Goal: Transaction & Acquisition: Purchase product/service

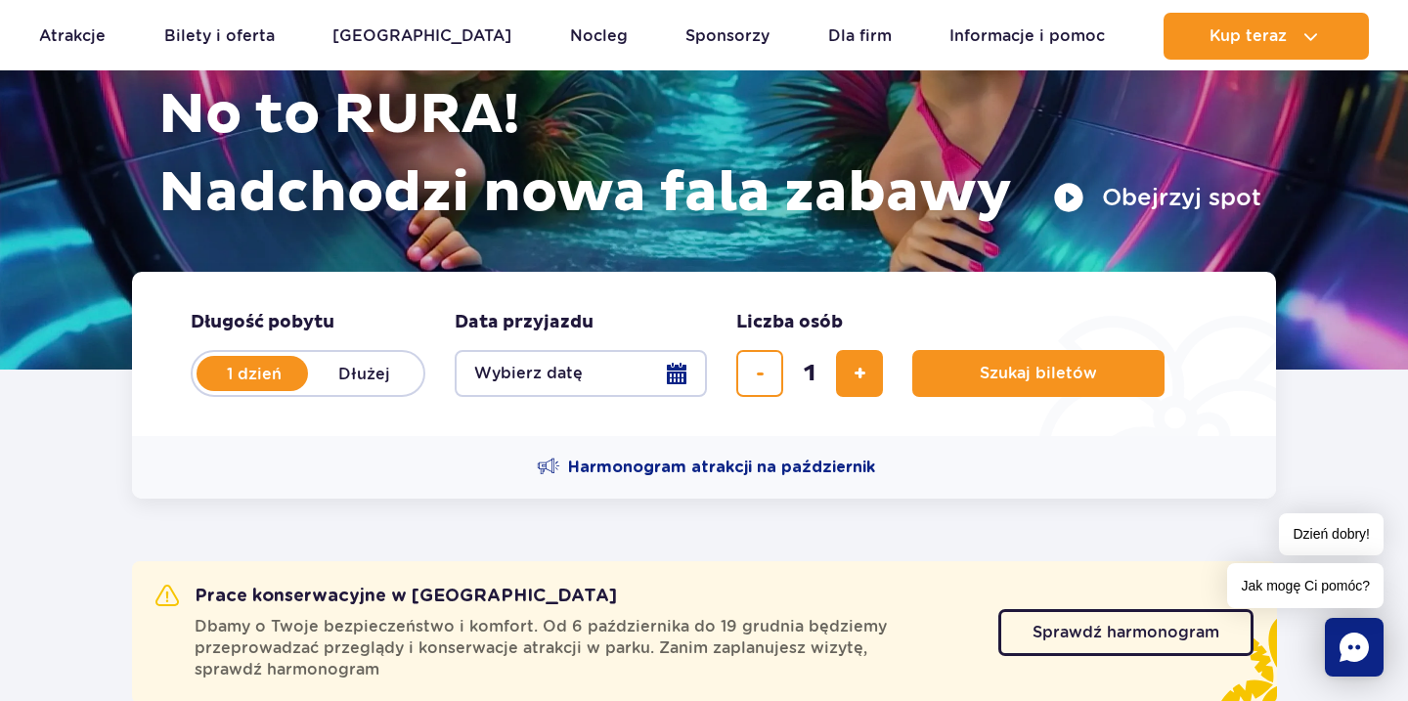
click at [562, 382] on button "Wybierz datę" at bounding box center [581, 373] width 252 height 47
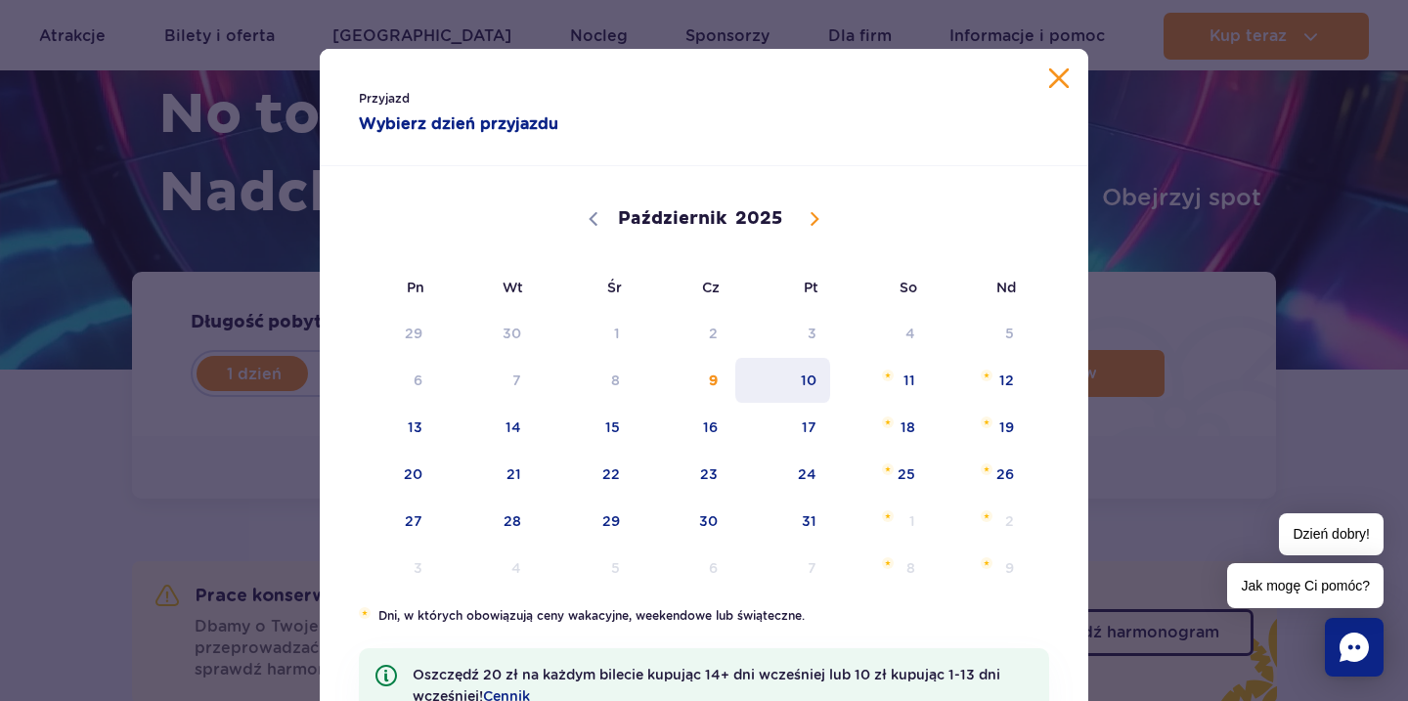
click at [796, 390] on span "10" at bounding box center [782, 380] width 99 height 45
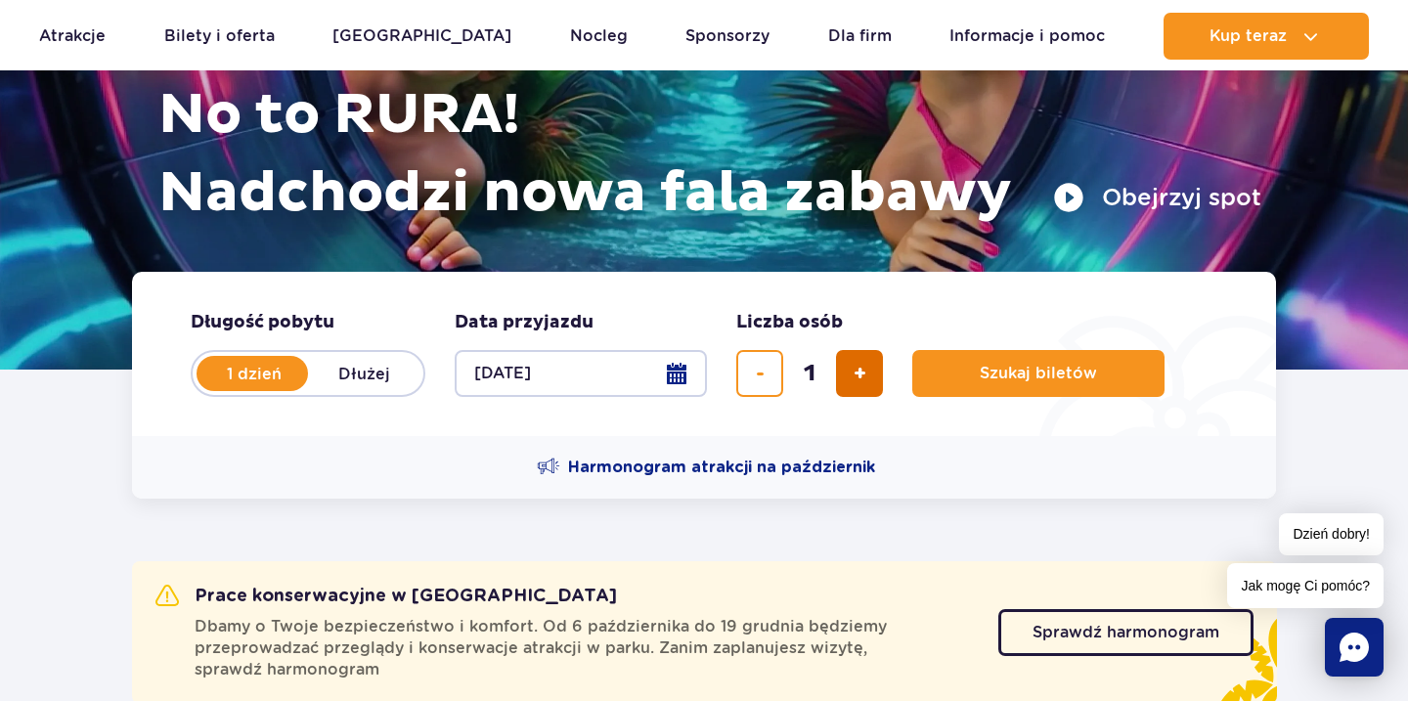
click at [858, 373] on span "dodaj bilet" at bounding box center [859, 373] width 13 height 0
type input "2"
click at [1046, 372] on span "Szukaj biletów" at bounding box center [1030, 374] width 117 height 18
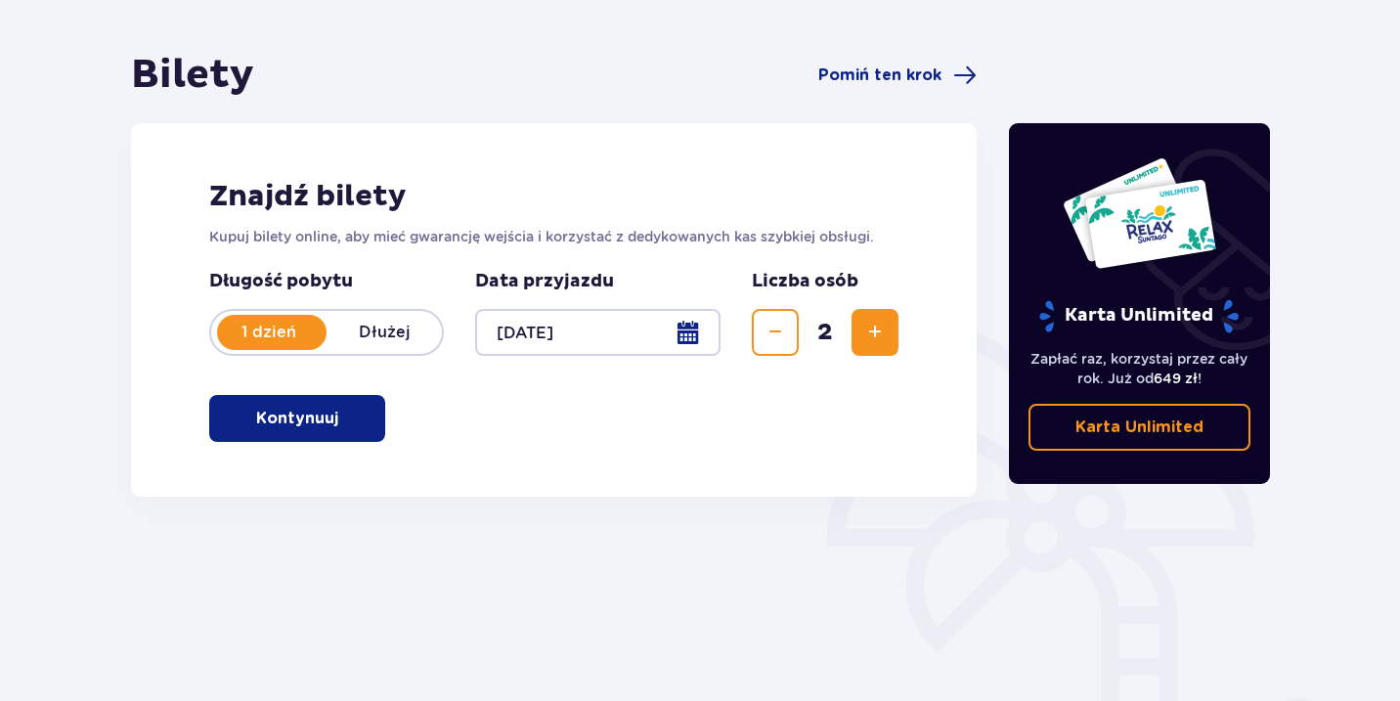
scroll to position [169, 0]
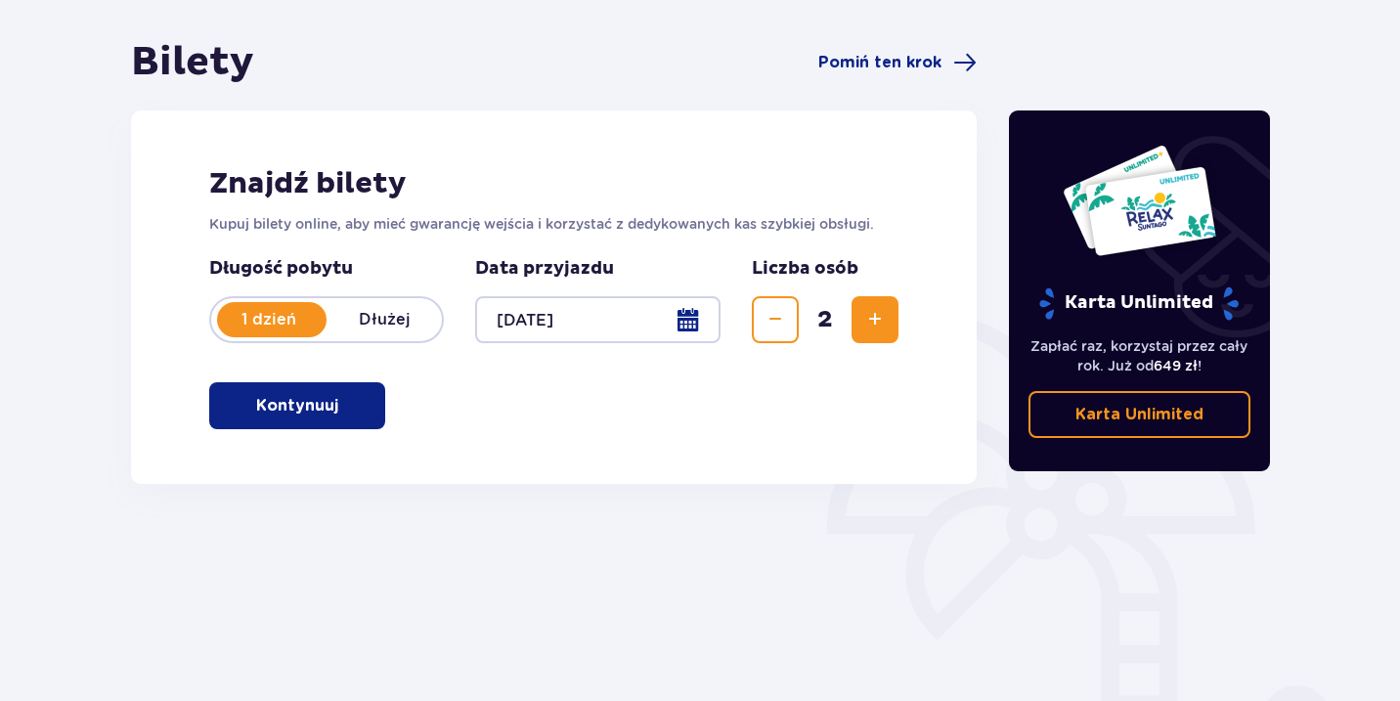
click at [342, 410] on span "button" at bounding box center [341, 405] width 23 height 23
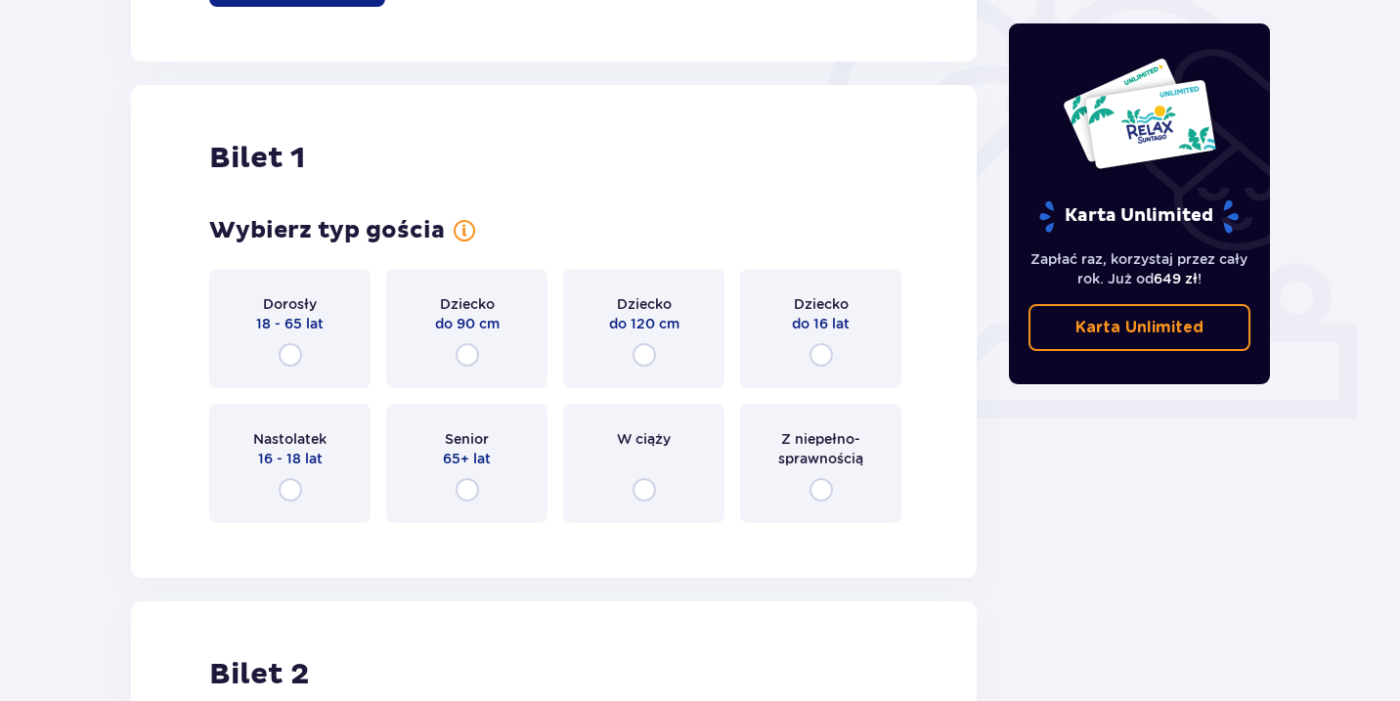
scroll to position [653, 0]
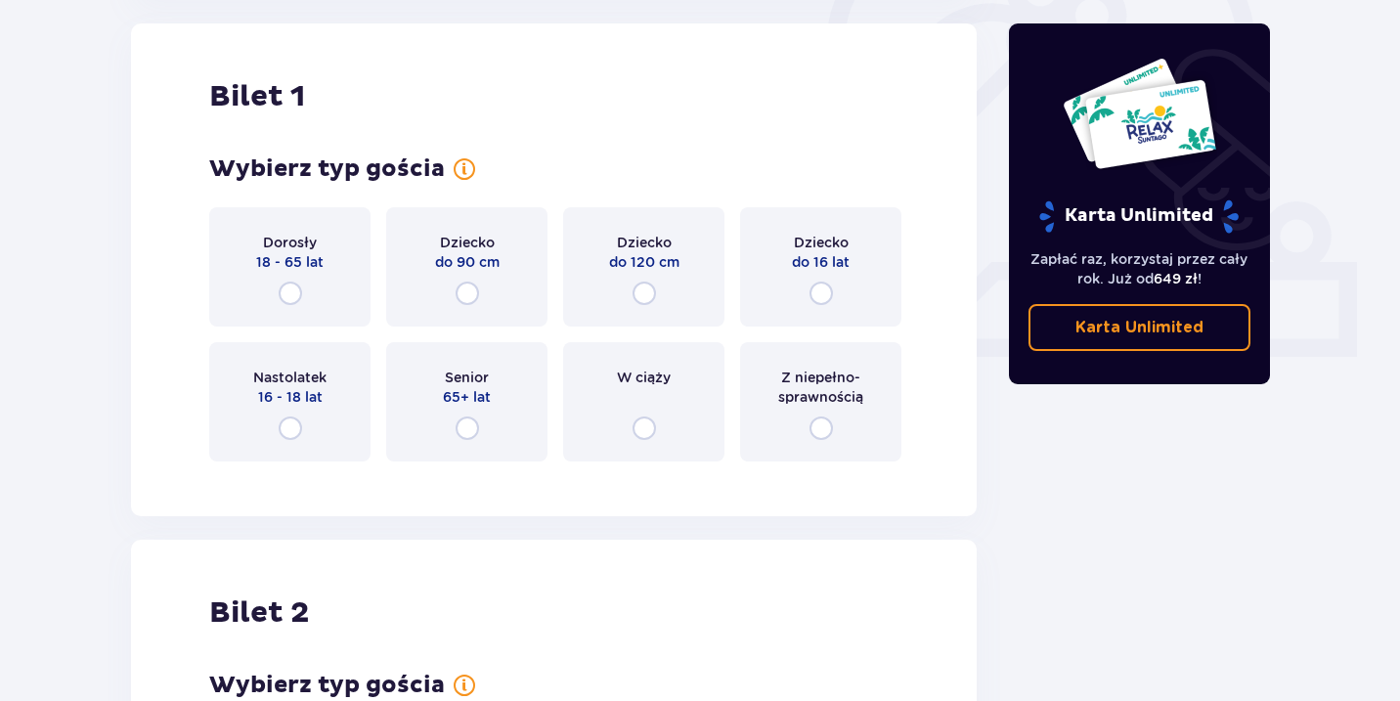
click at [291, 299] on input "radio" at bounding box center [290, 293] width 23 height 23
radio input "true"
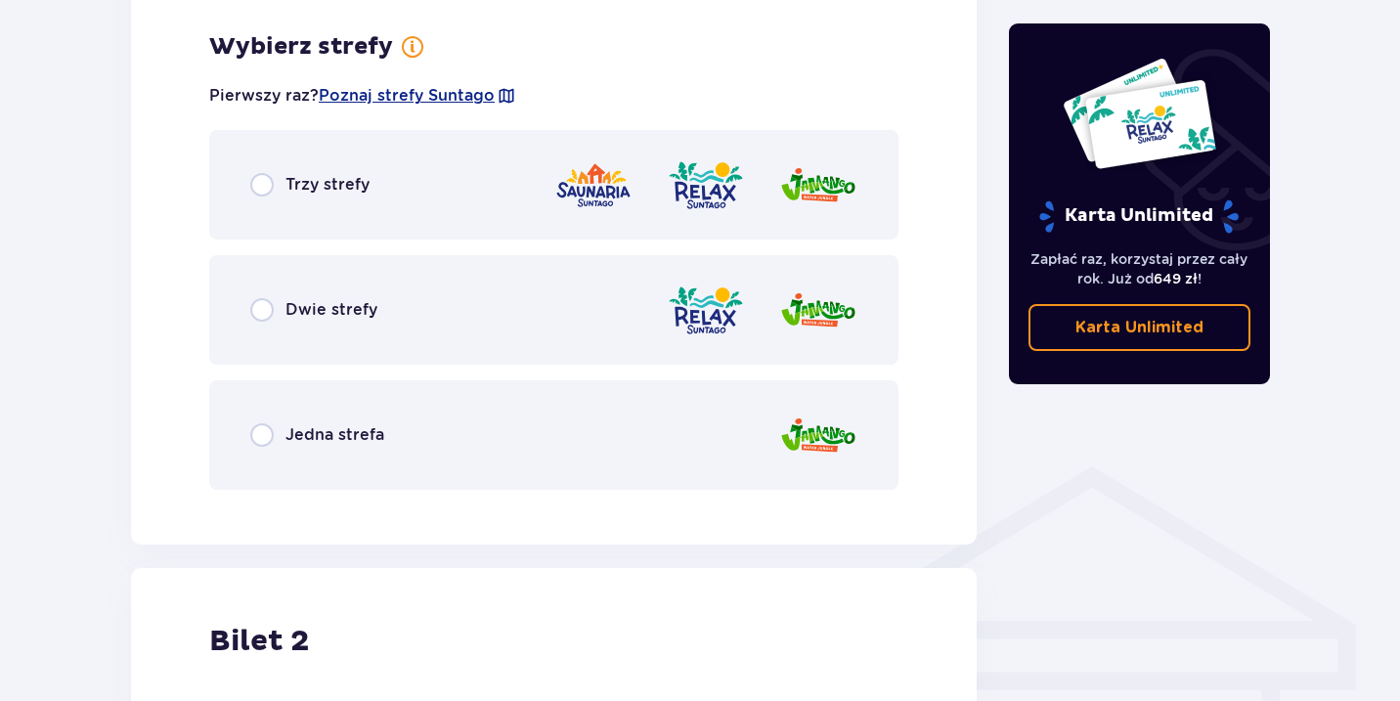
scroll to position [1130, 0]
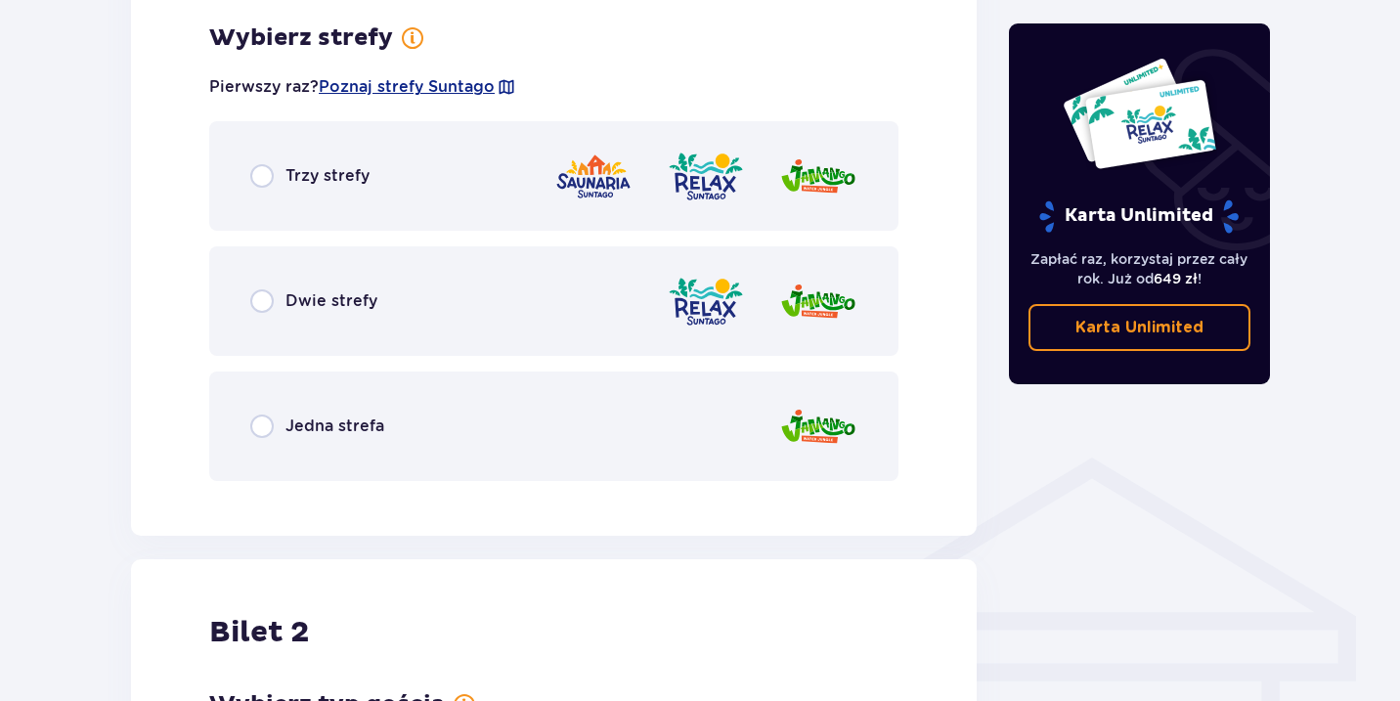
click at [247, 168] on div "Trzy strefy" at bounding box center [553, 175] width 689 height 109
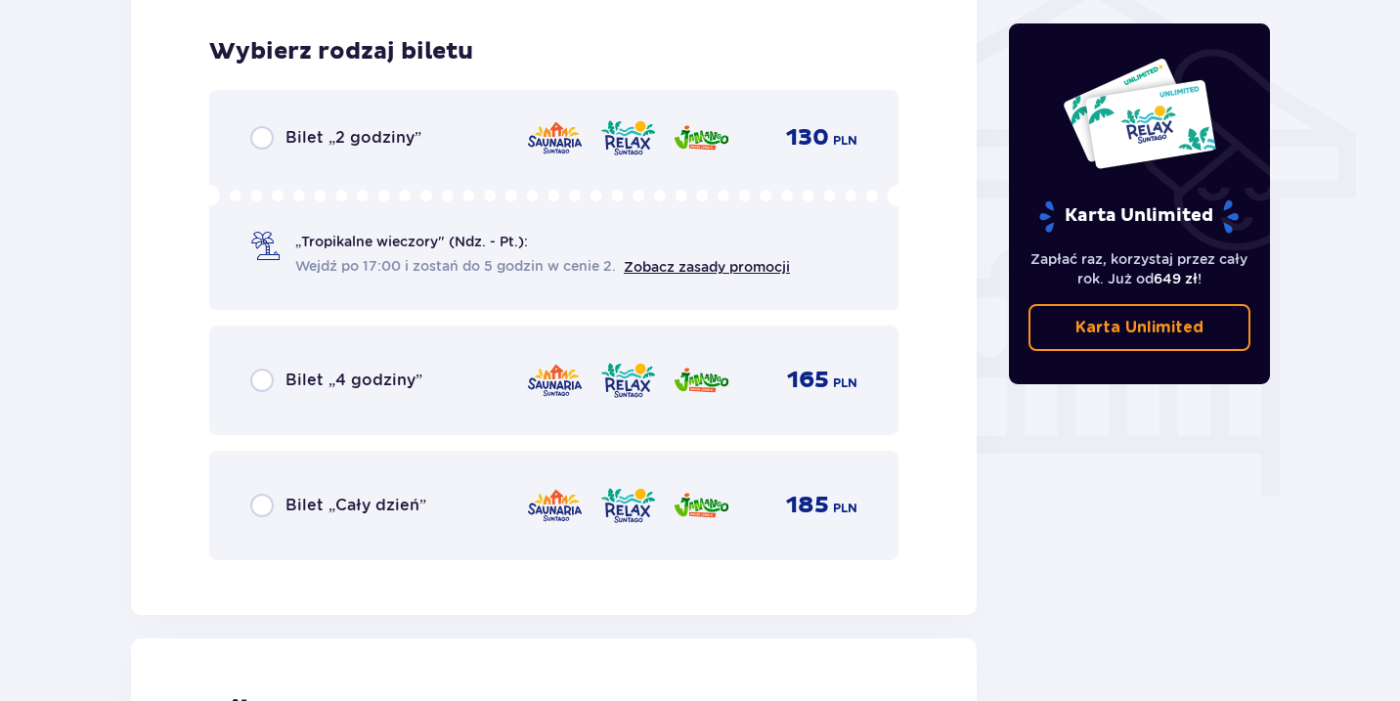
scroll to position [1627, 0]
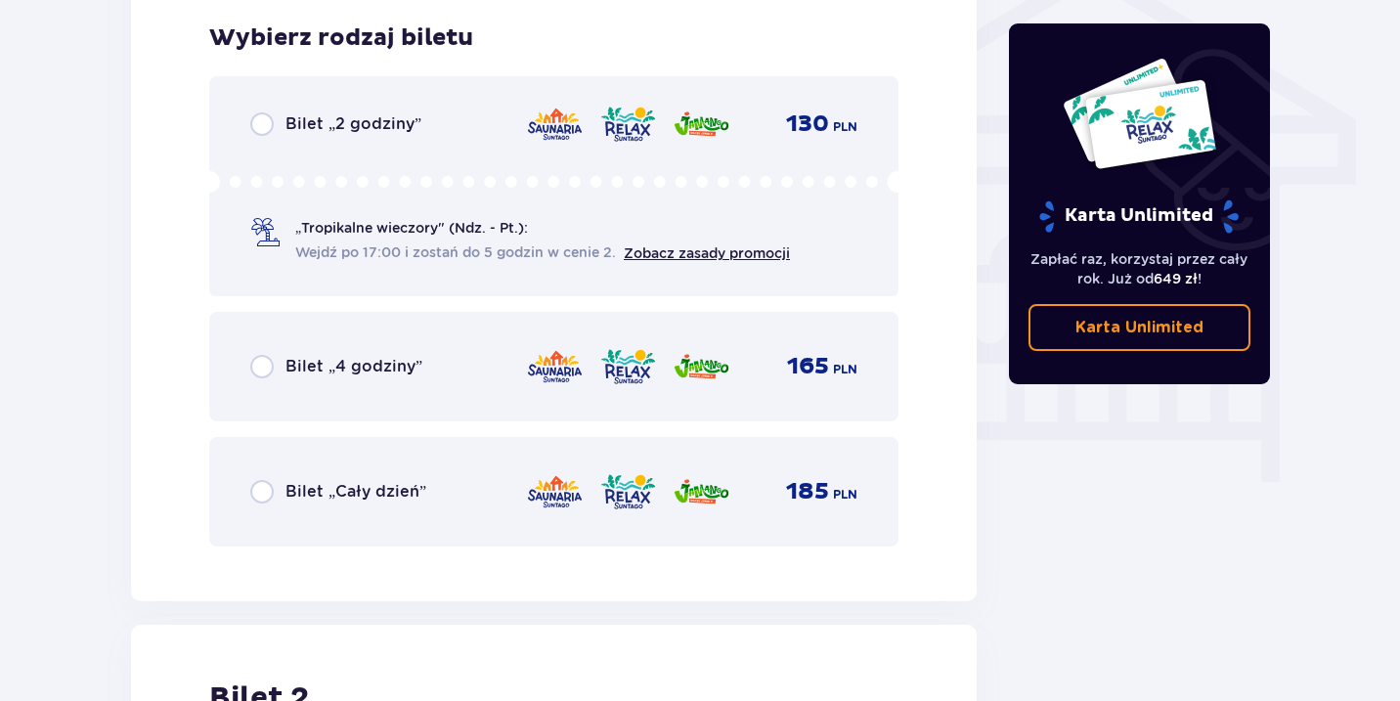
click at [250, 122] on input "radio" at bounding box center [261, 123] width 23 height 23
radio input "true"
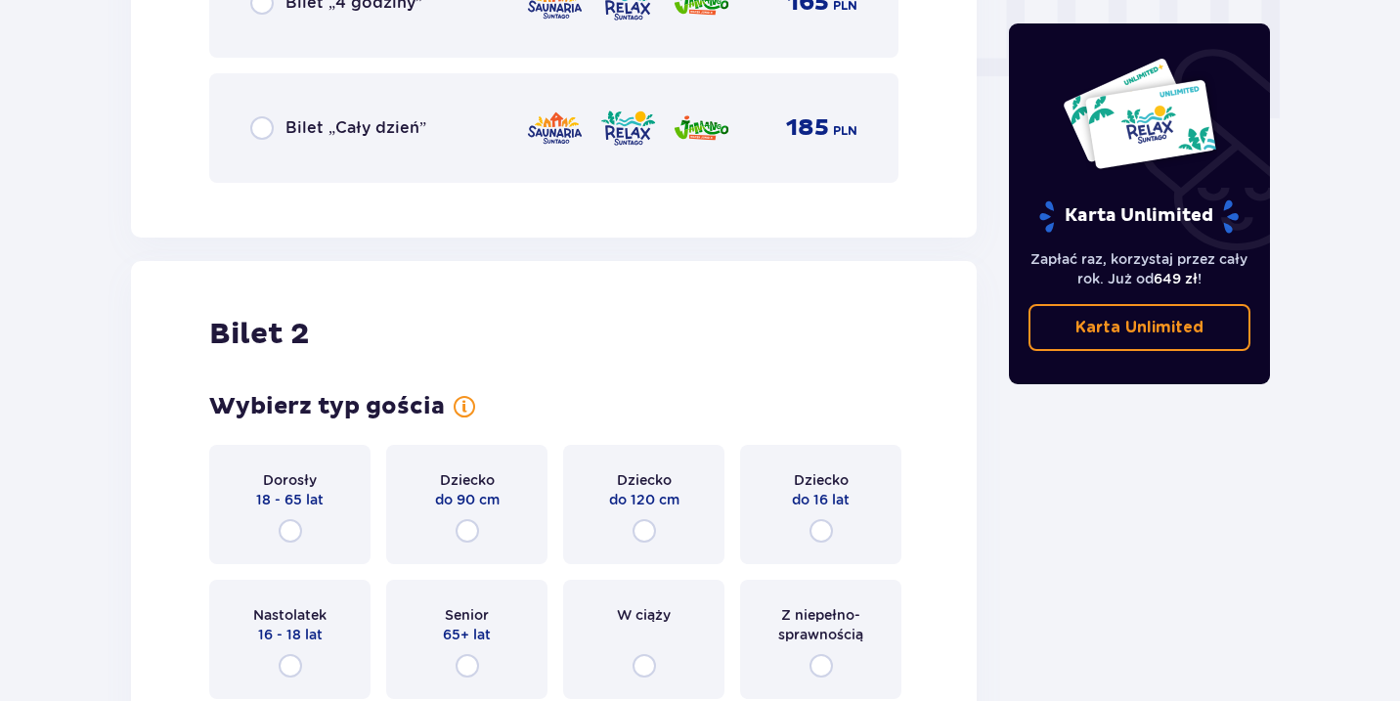
scroll to position [2228, 0]
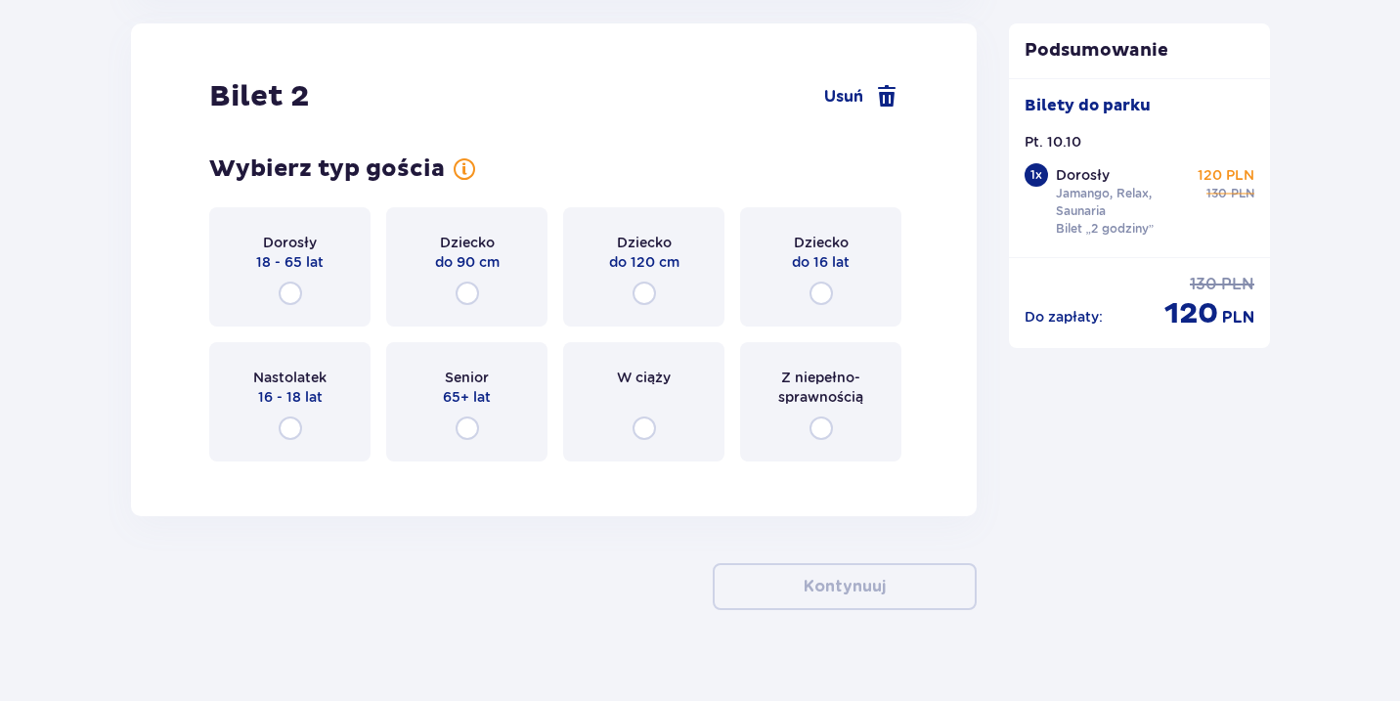
click at [295, 284] on input "radio" at bounding box center [290, 293] width 23 height 23
radio input "true"
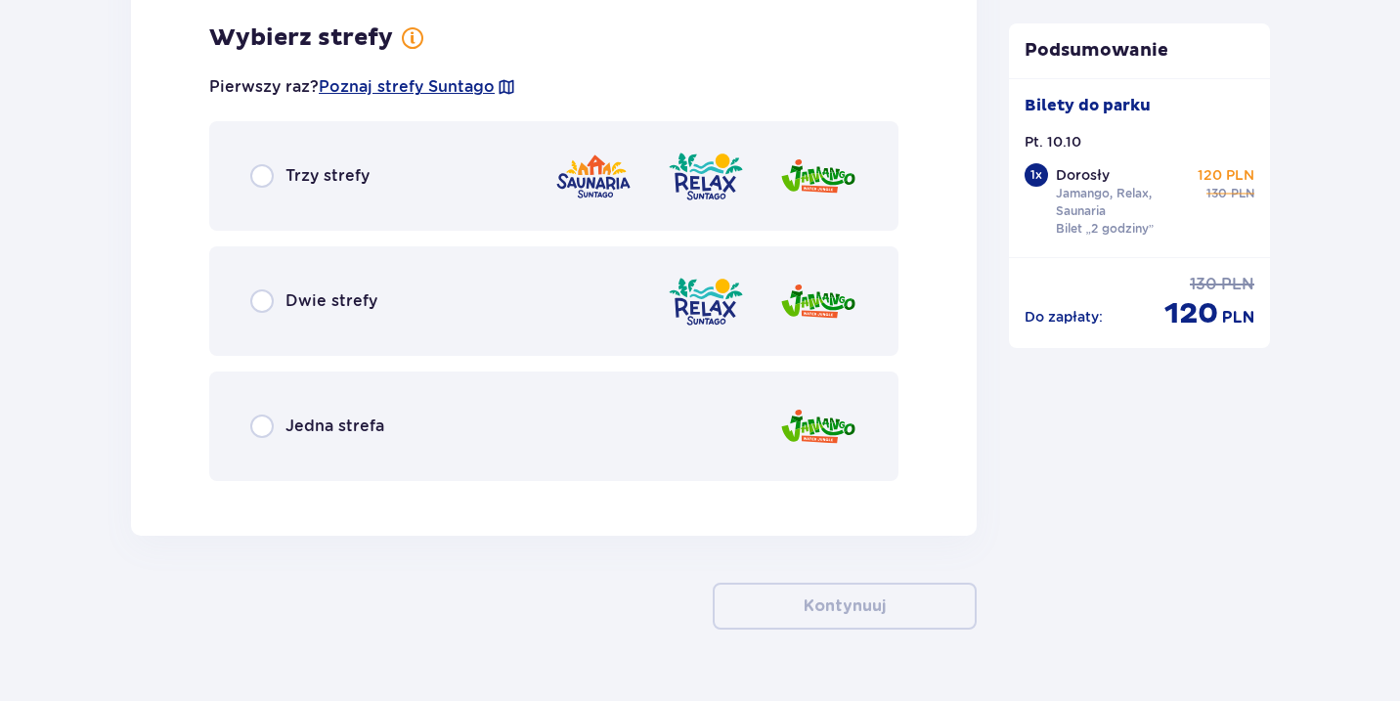
click at [292, 176] on span "Trzy strefy" at bounding box center [327, 176] width 84 height 22
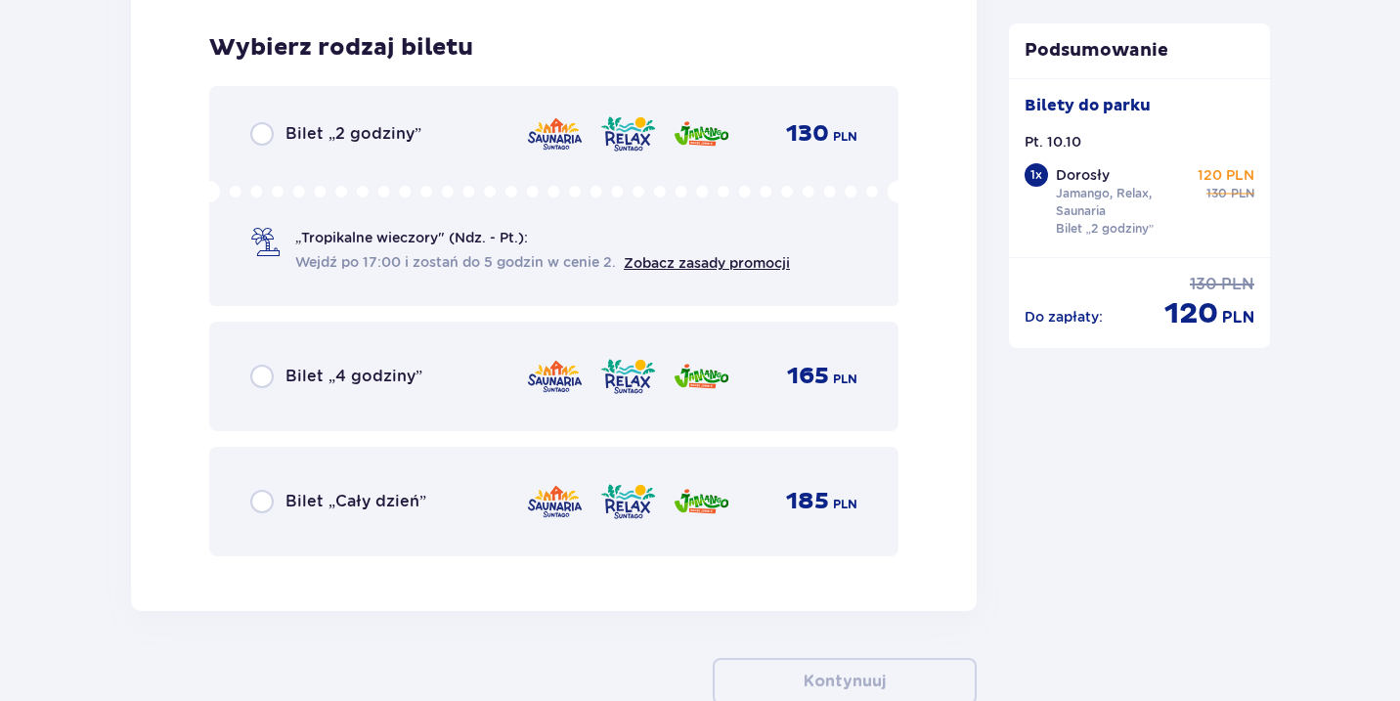
scroll to position [3202, 0]
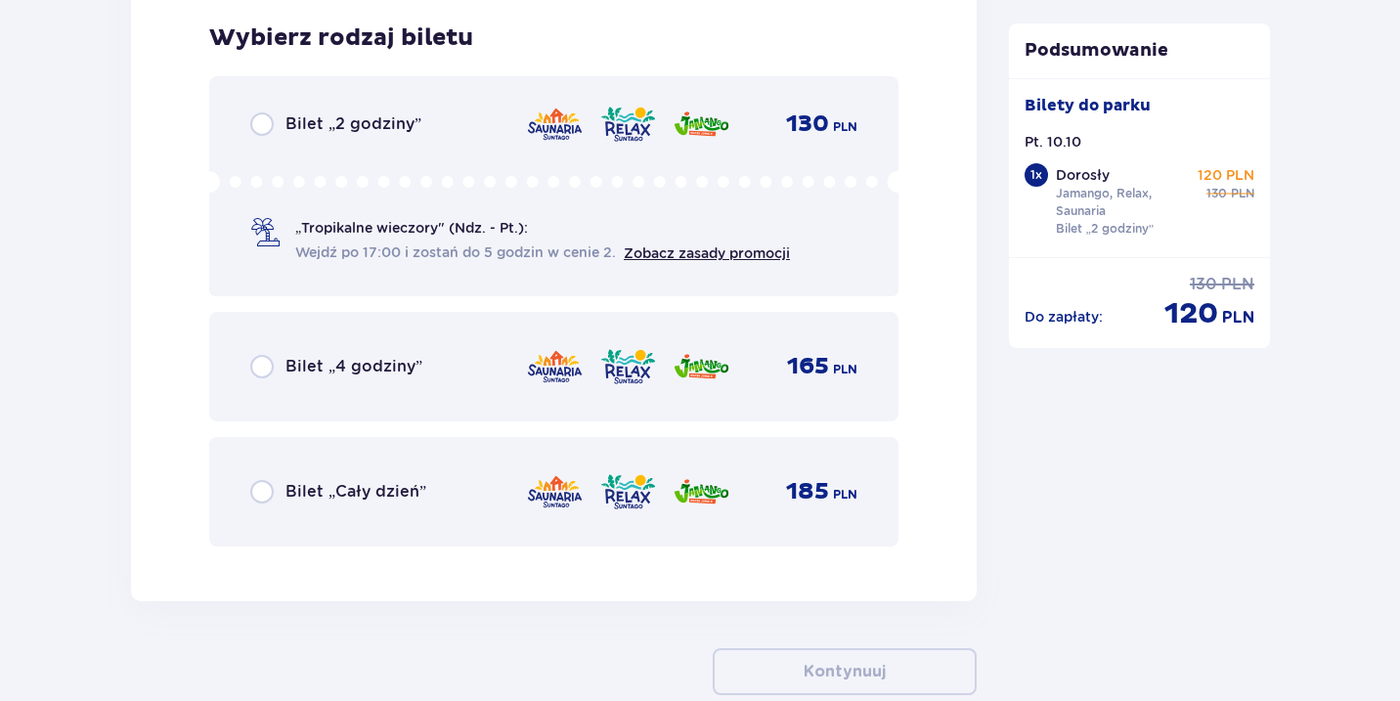
click at [302, 128] on span "Bilet „2 godziny”" at bounding box center [353, 124] width 136 height 22
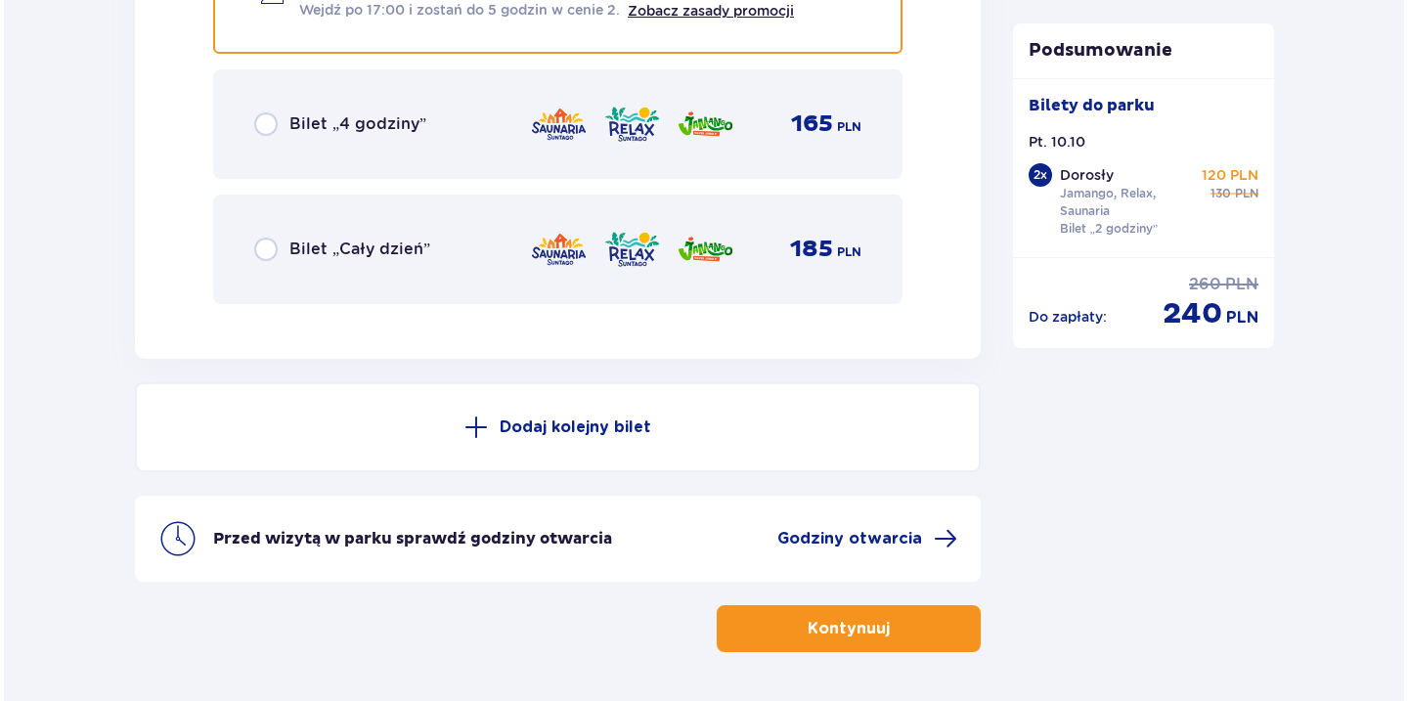
scroll to position [3513, 0]
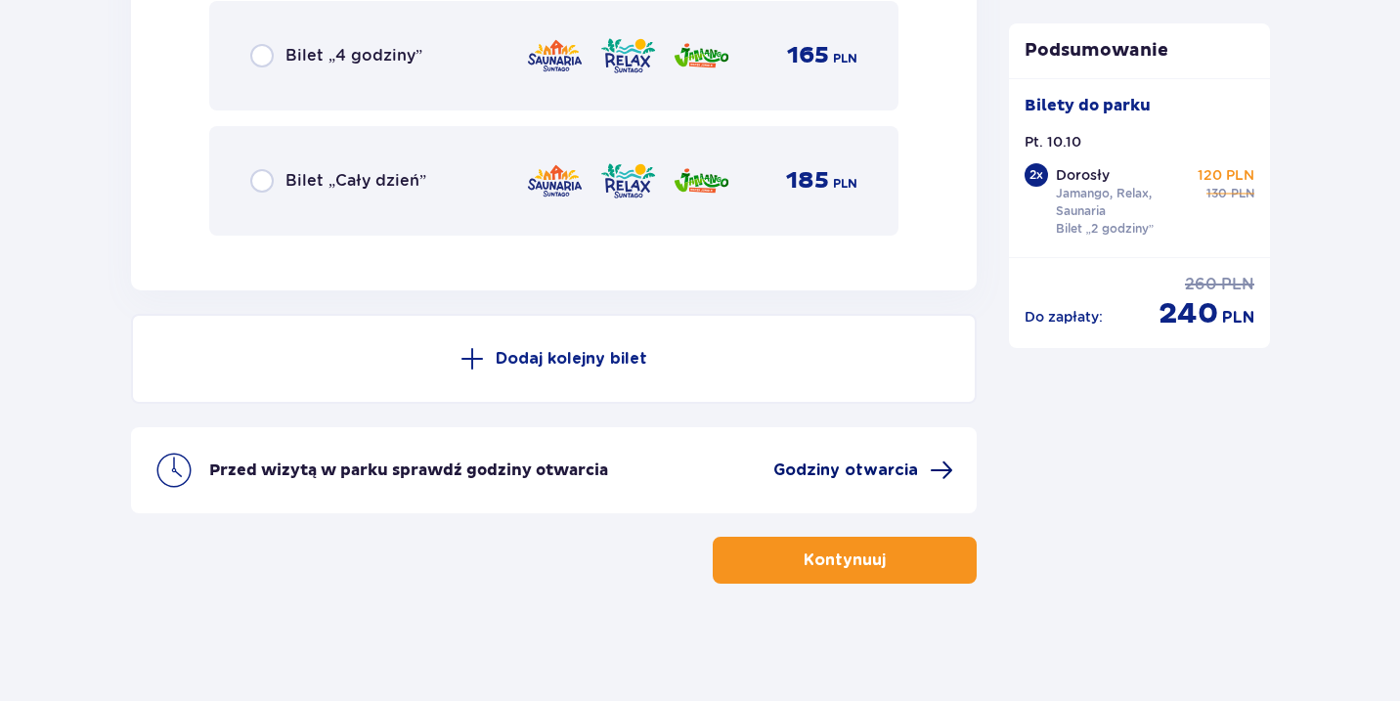
click at [924, 478] on span "Godziny otwarcia" at bounding box center [863, 470] width 180 height 23
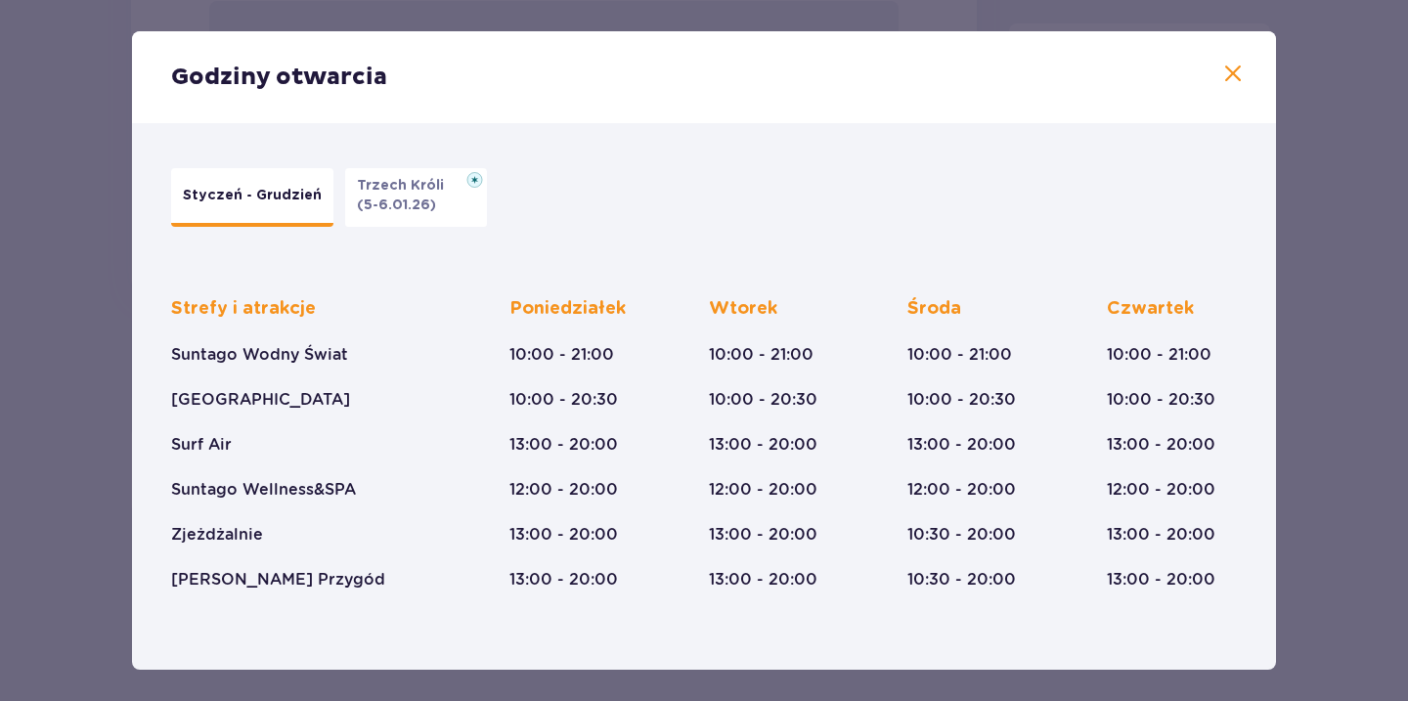
click at [1225, 80] on span at bounding box center [1232, 74] width 23 height 23
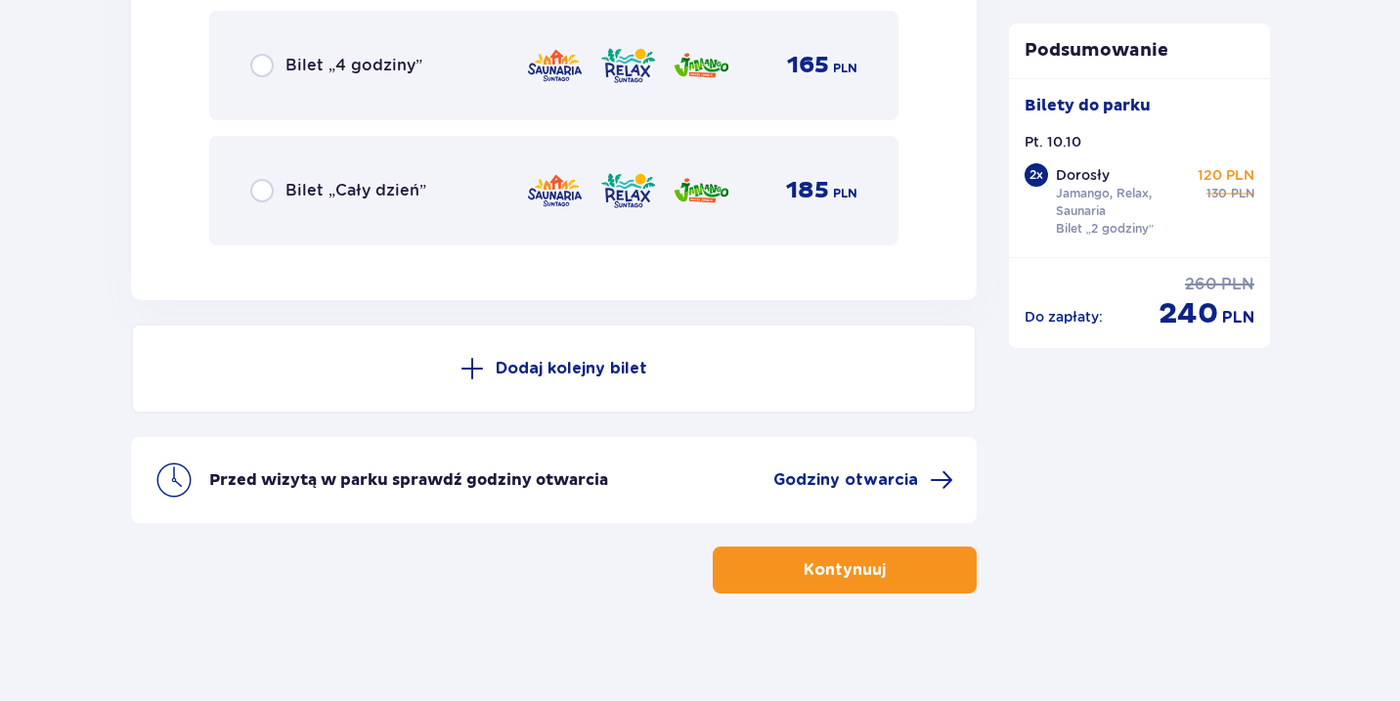
scroll to position [3513, 0]
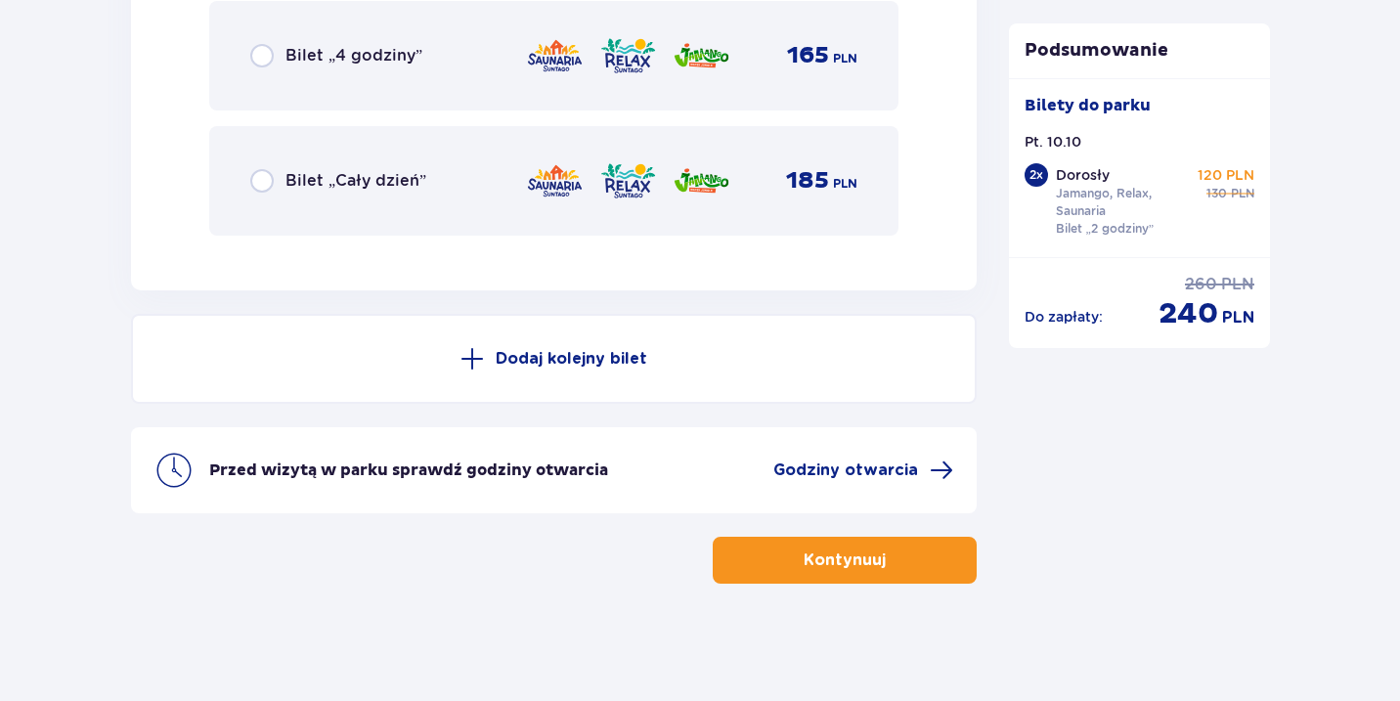
click at [831, 568] on p "Kontynuuj" at bounding box center [845, 560] width 82 height 22
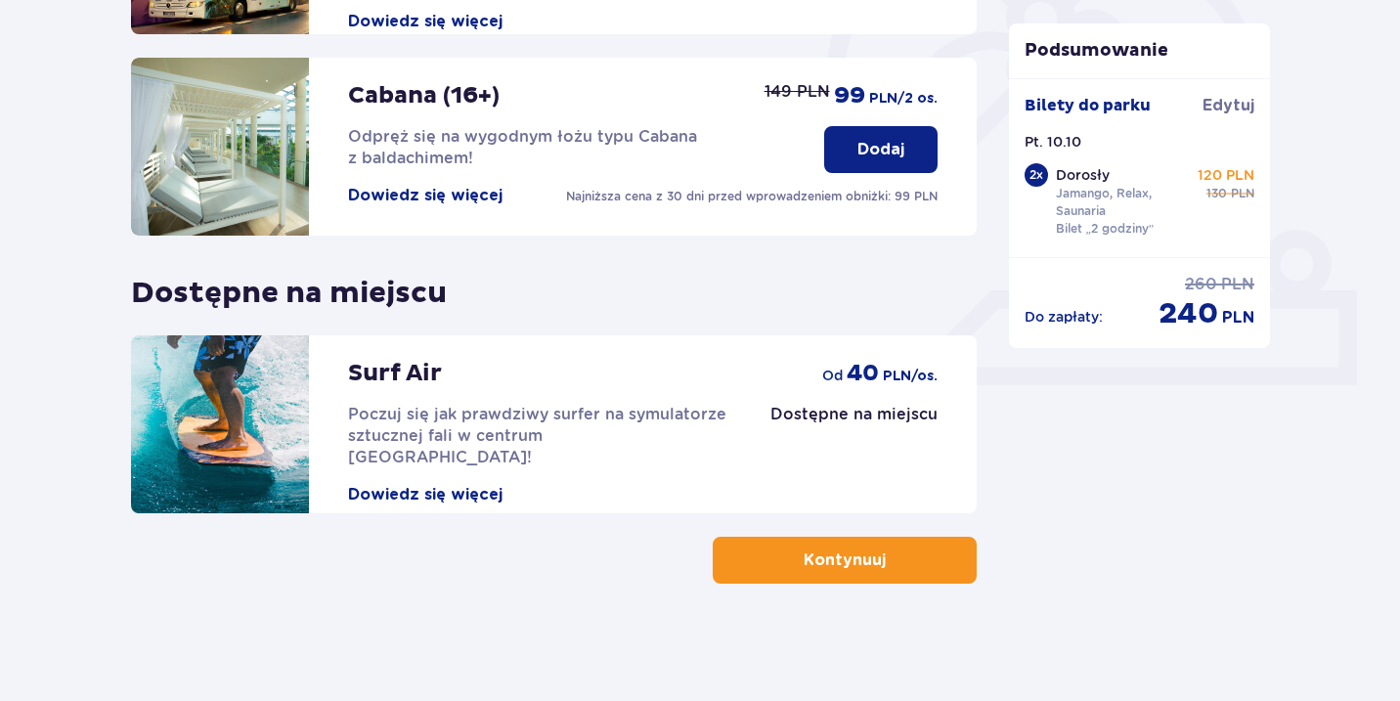
click at [833, 559] on p "Kontynuuj" at bounding box center [845, 560] width 82 height 22
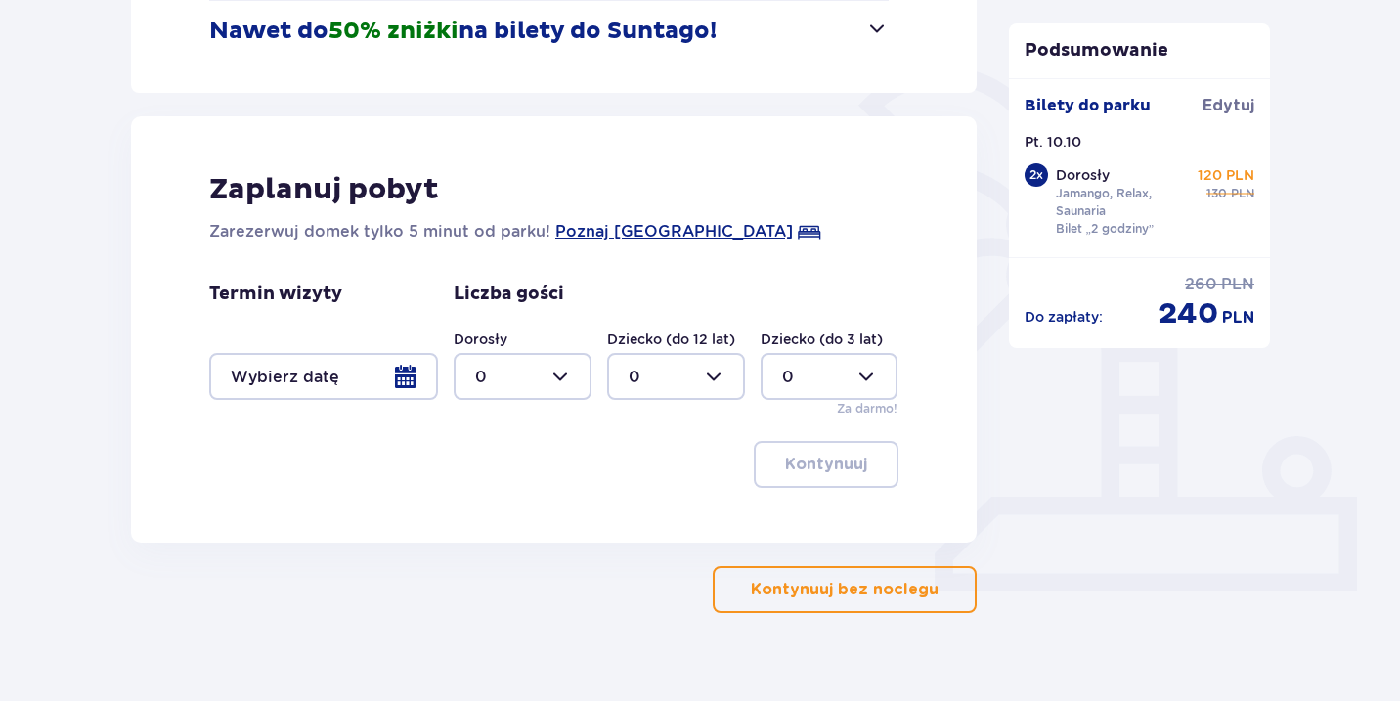
scroll to position [448, 0]
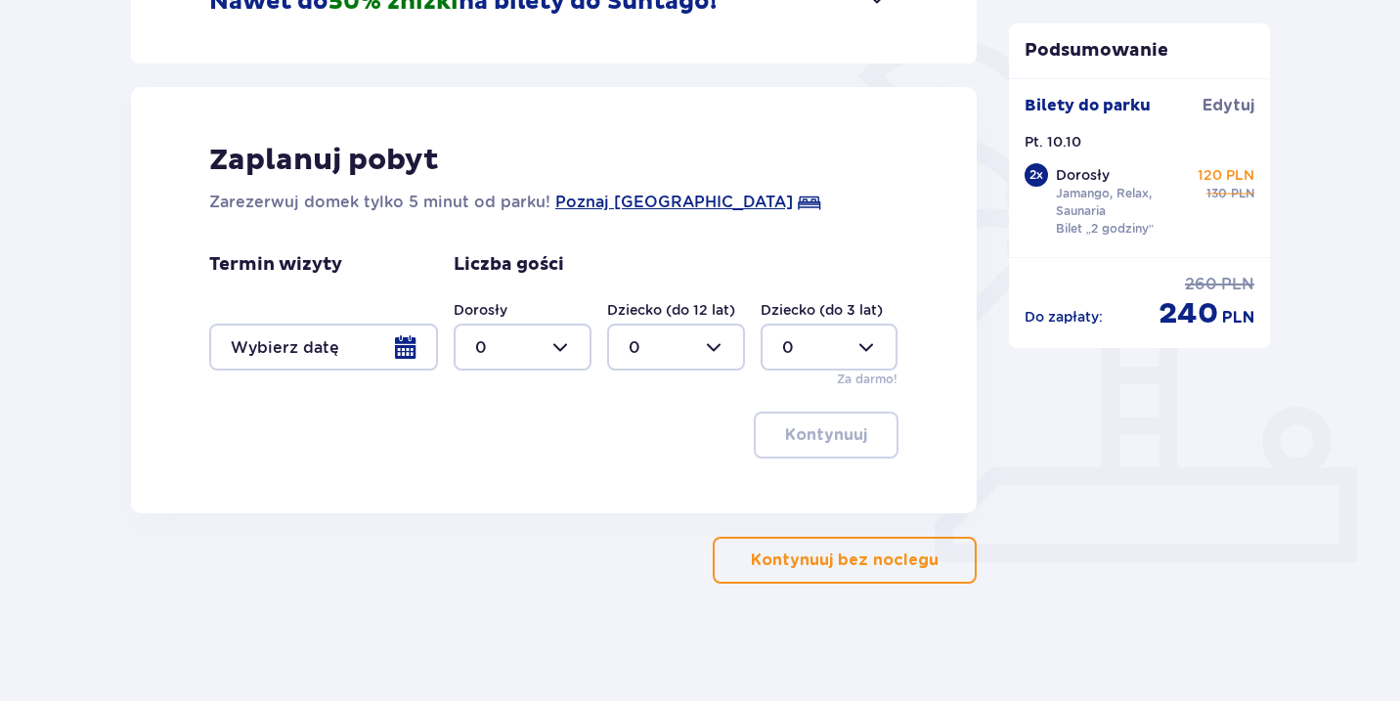
click at [830, 551] on p "Kontynuuj bez noclegu" at bounding box center [845, 560] width 188 height 22
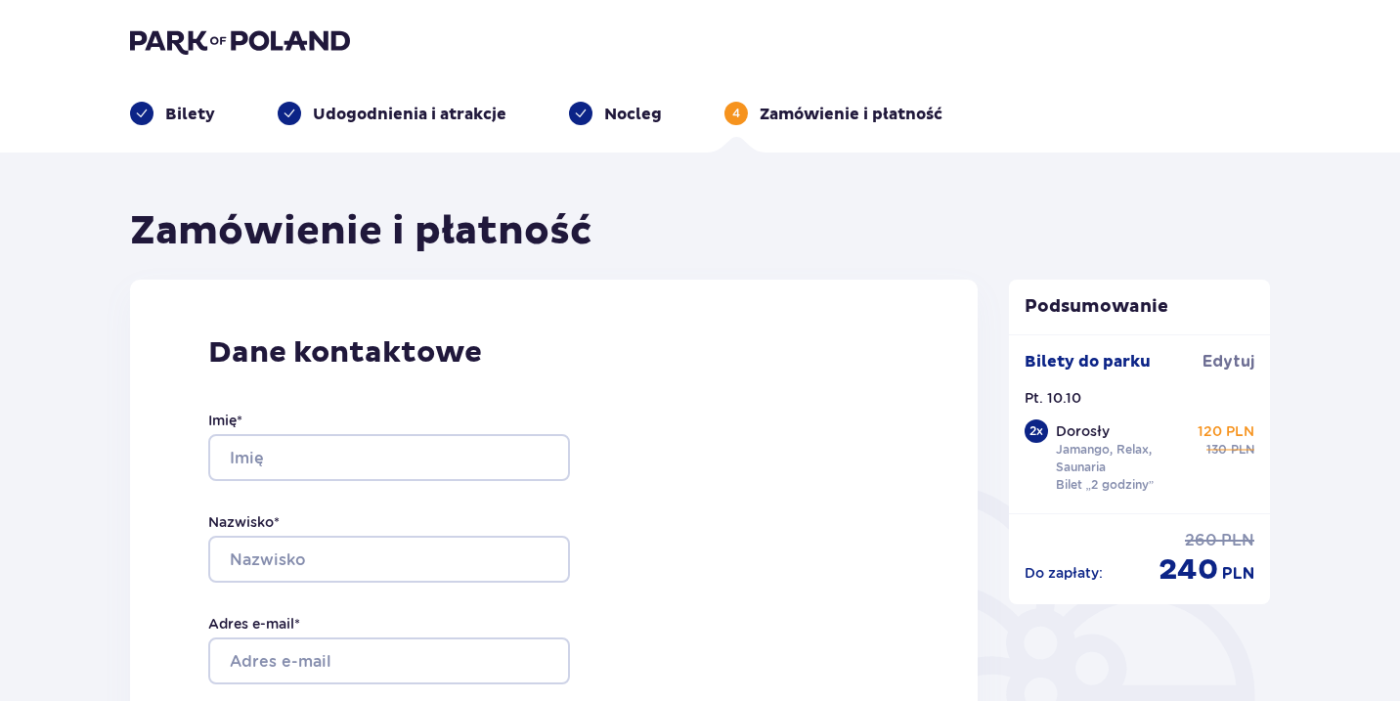
scroll to position [47, 0]
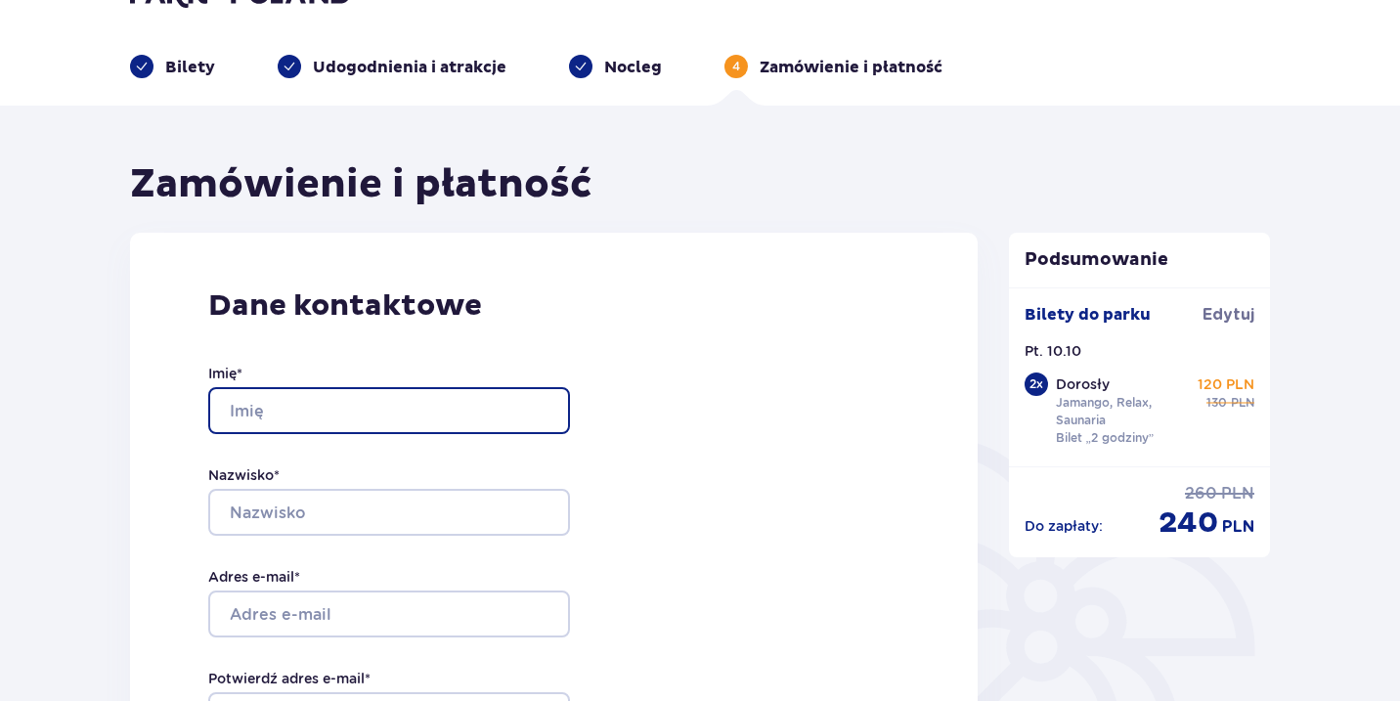
click at [422, 415] on input "Imię *" at bounding box center [389, 410] width 362 height 47
type input "Dominika"
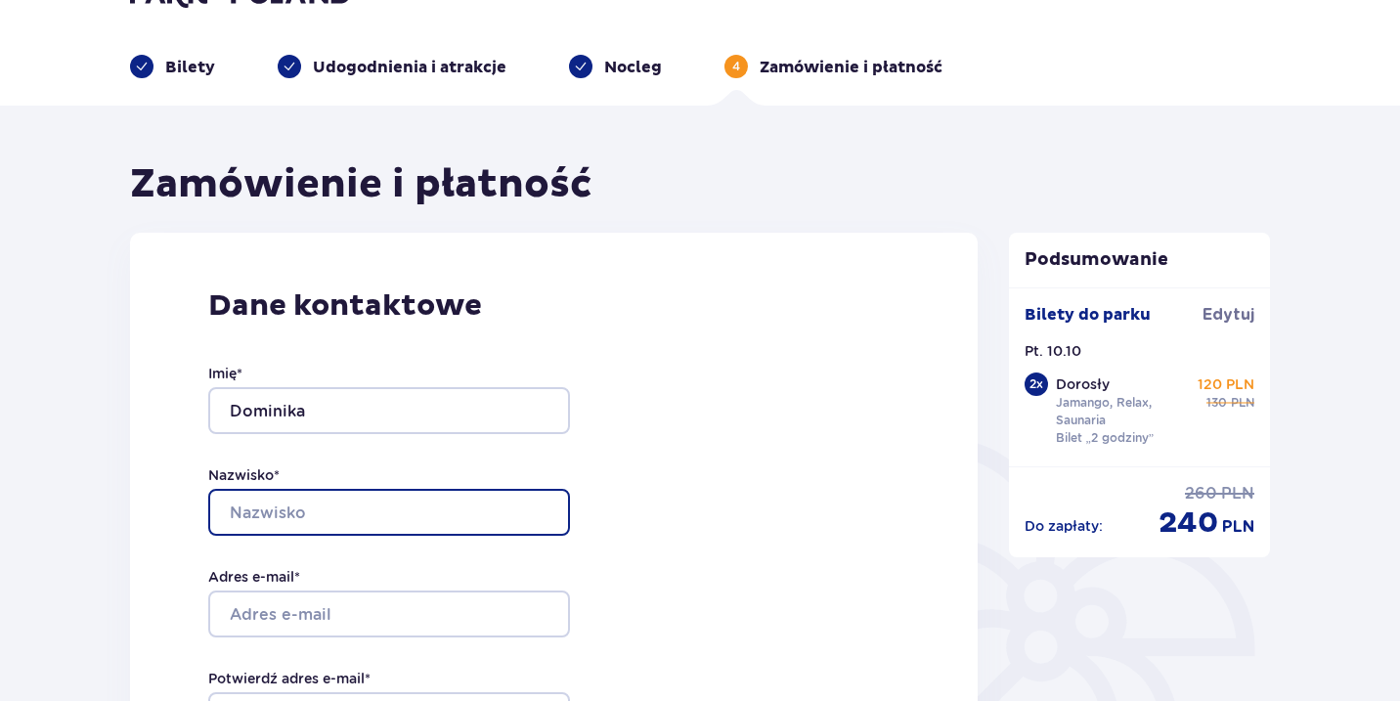
type input "Radwańska"
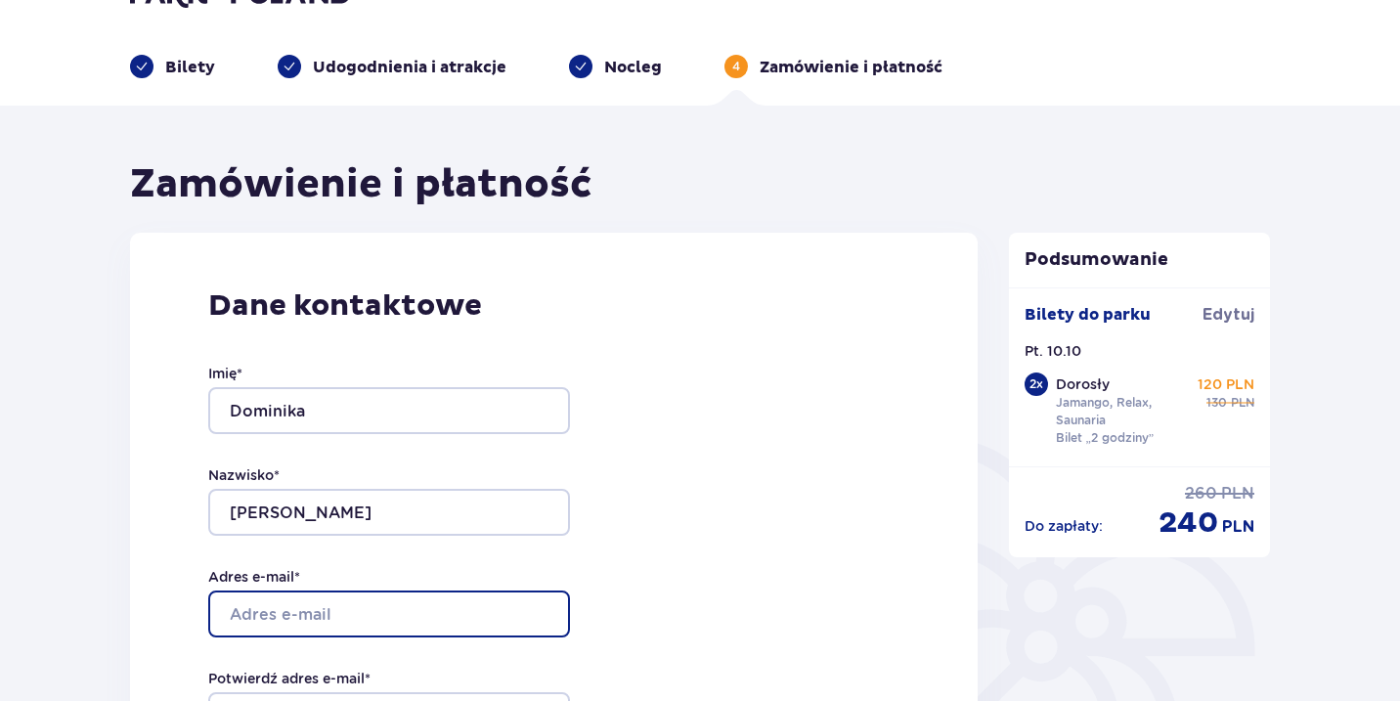
type input "[EMAIL_ADDRESS][DOMAIN_NAME]"
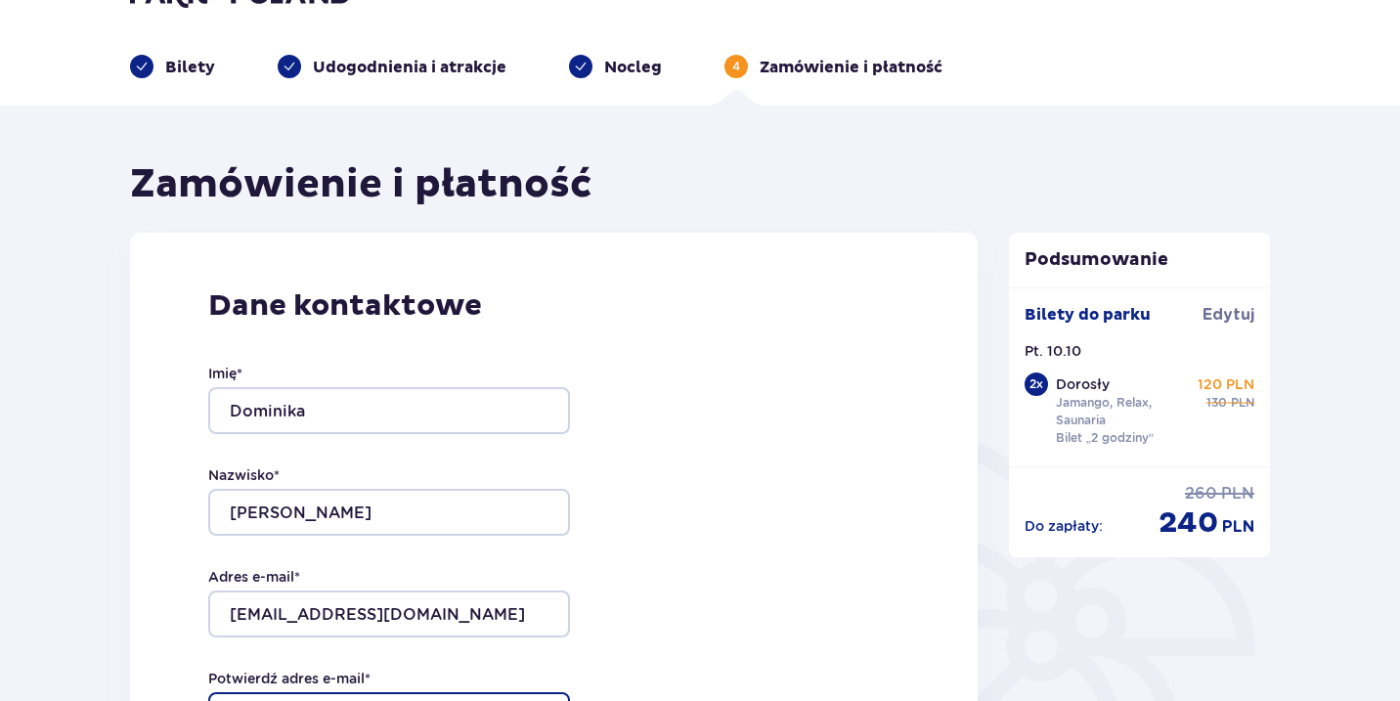
type input "[EMAIL_ADDRESS][DOMAIN_NAME]"
type input "691715154"
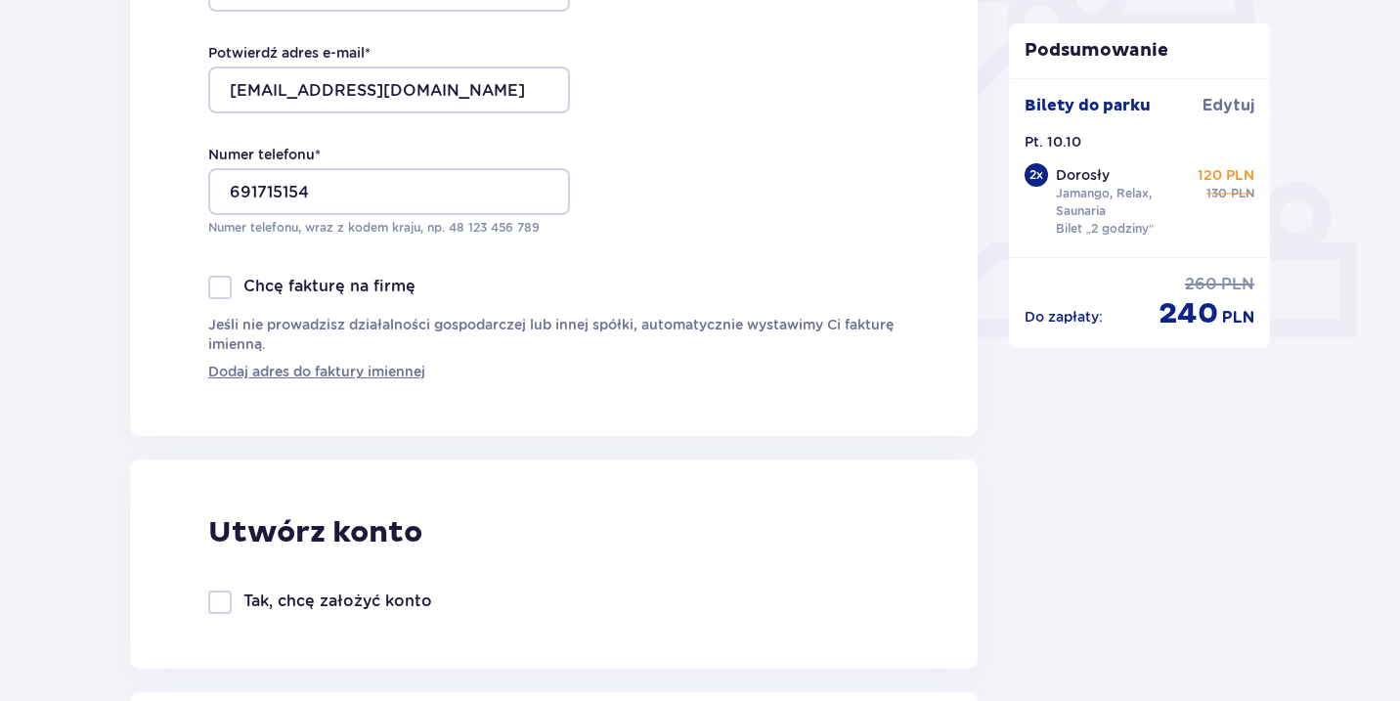
scroll to position [644, 0]
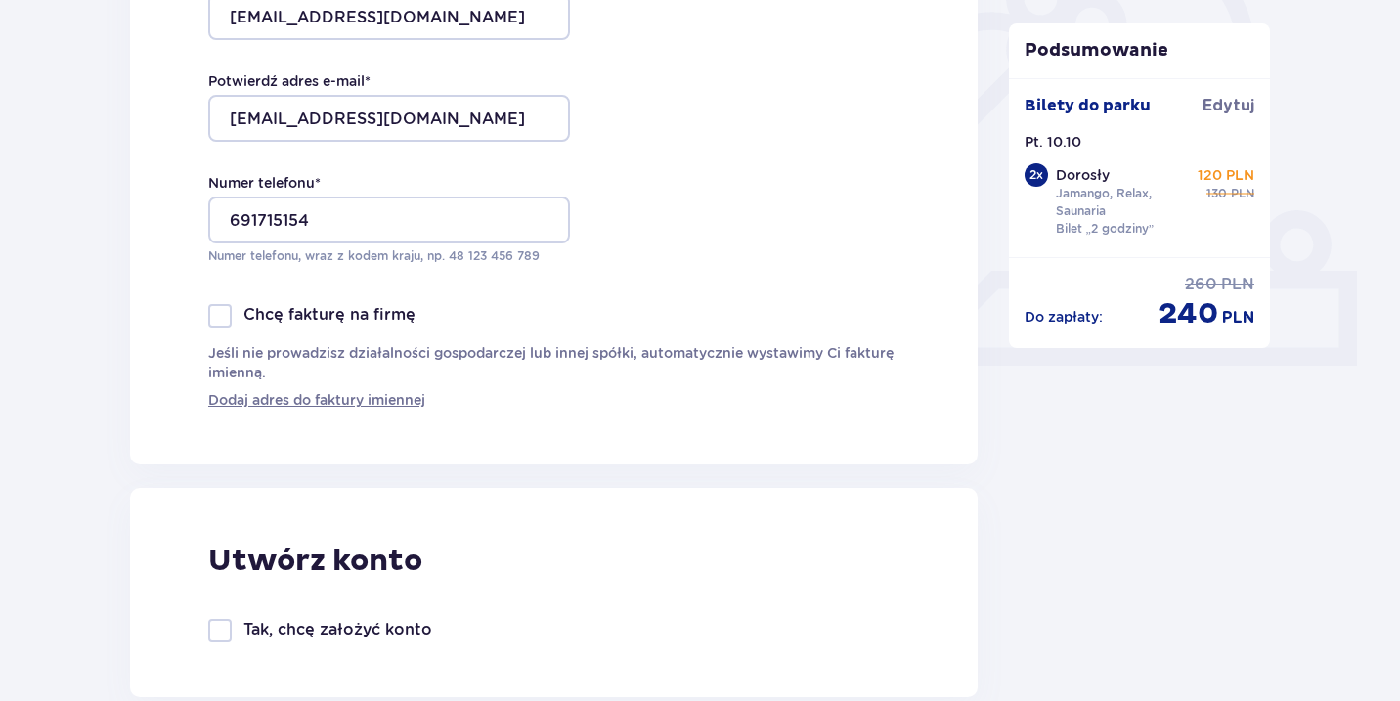
click at [226, 309] on div at bounding box center [219, 315] width 23 height 23
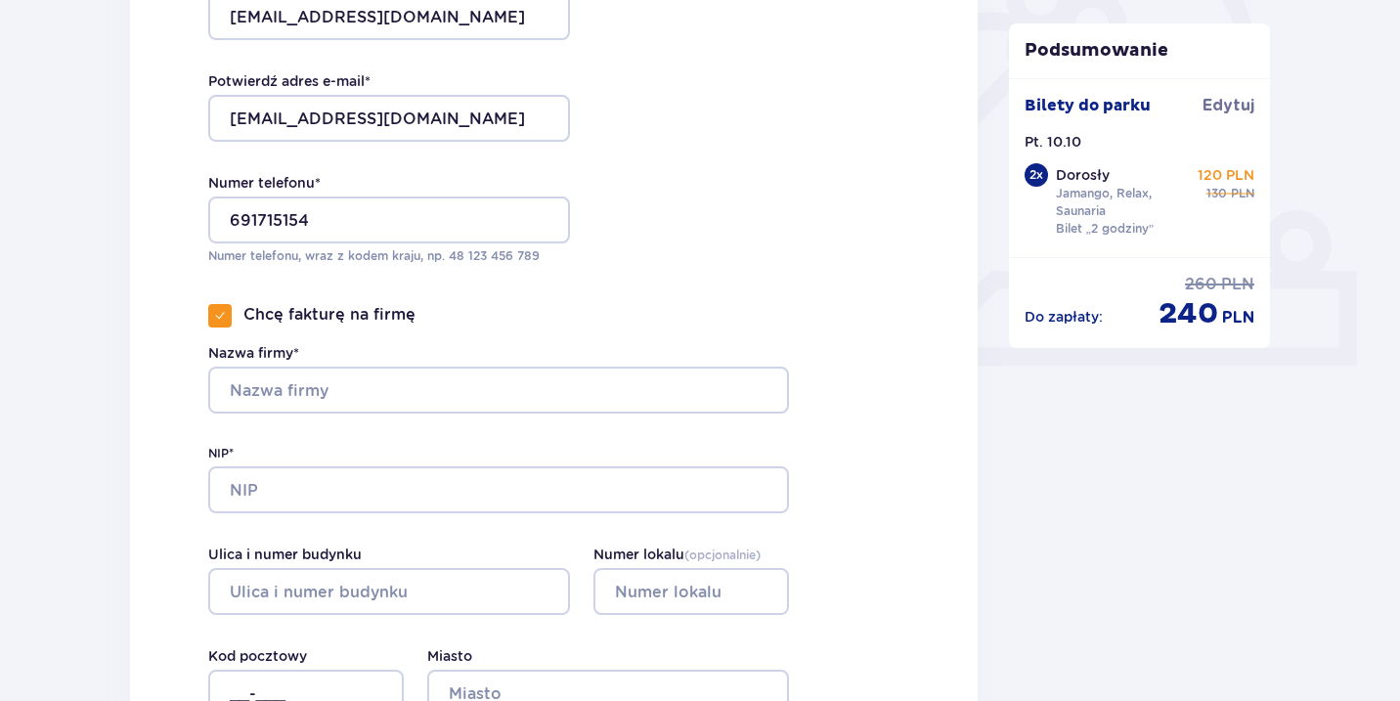
click at [216, 317] on span at bounding box center [220, 316] width 12 height 12
checkbox input "false"
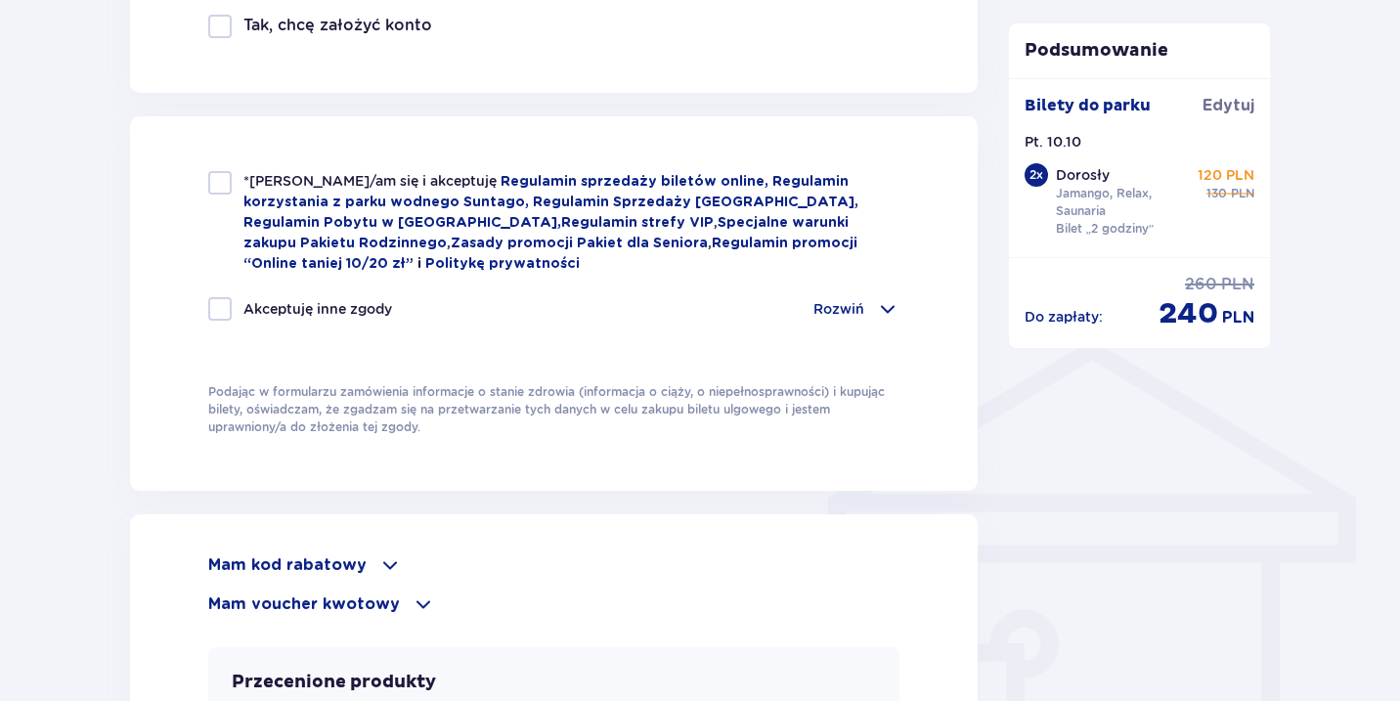
scroll to position [1252, 0]
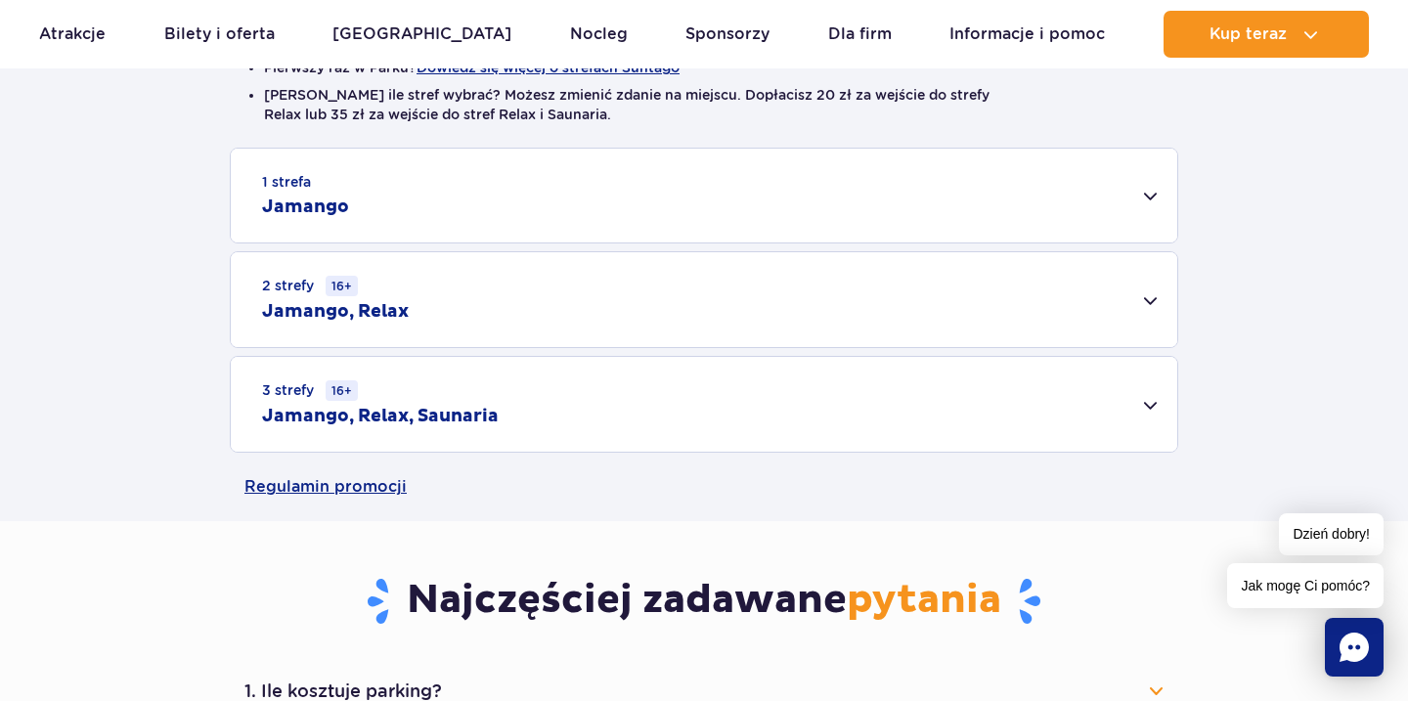
scroll to position [565, 0]
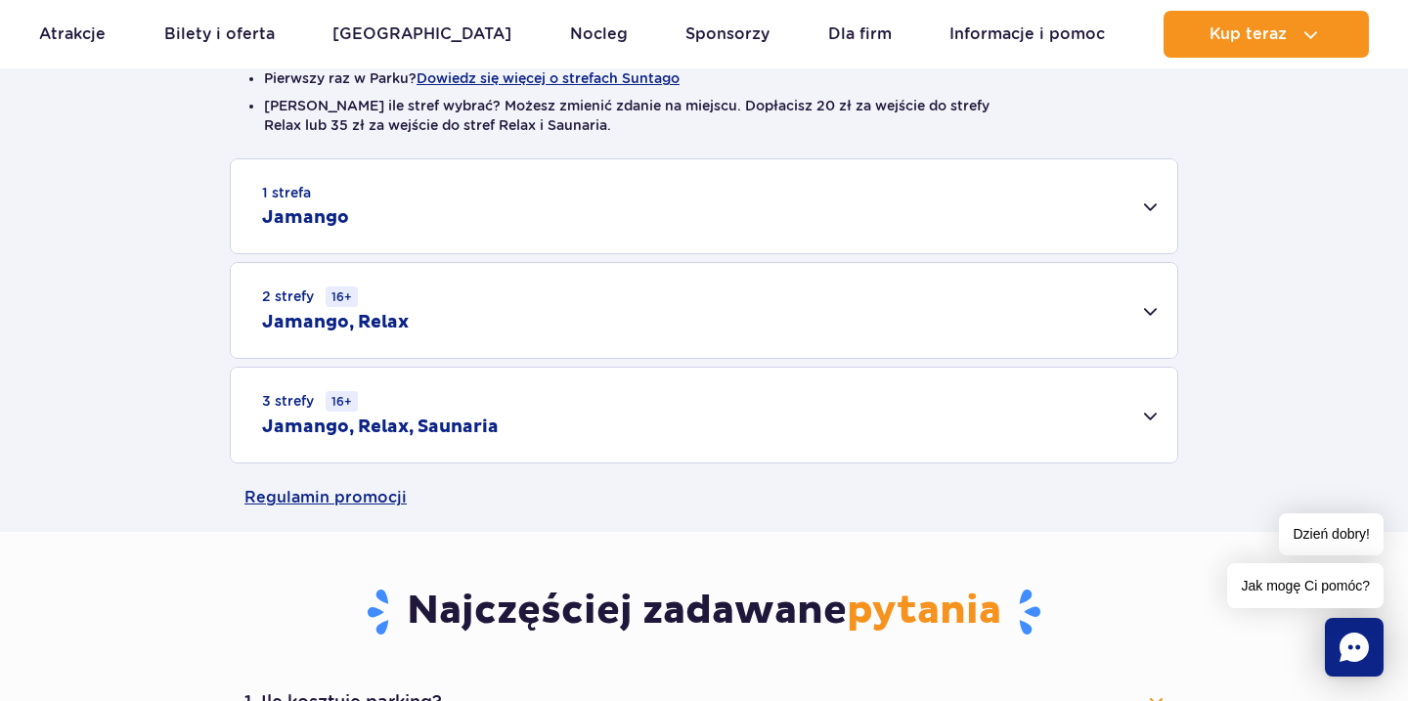
click at [404, 407] on div "3 strefy 16+ Jamango, Relax, Saunaria" at bounding box center [704, 415] width 946 height 95
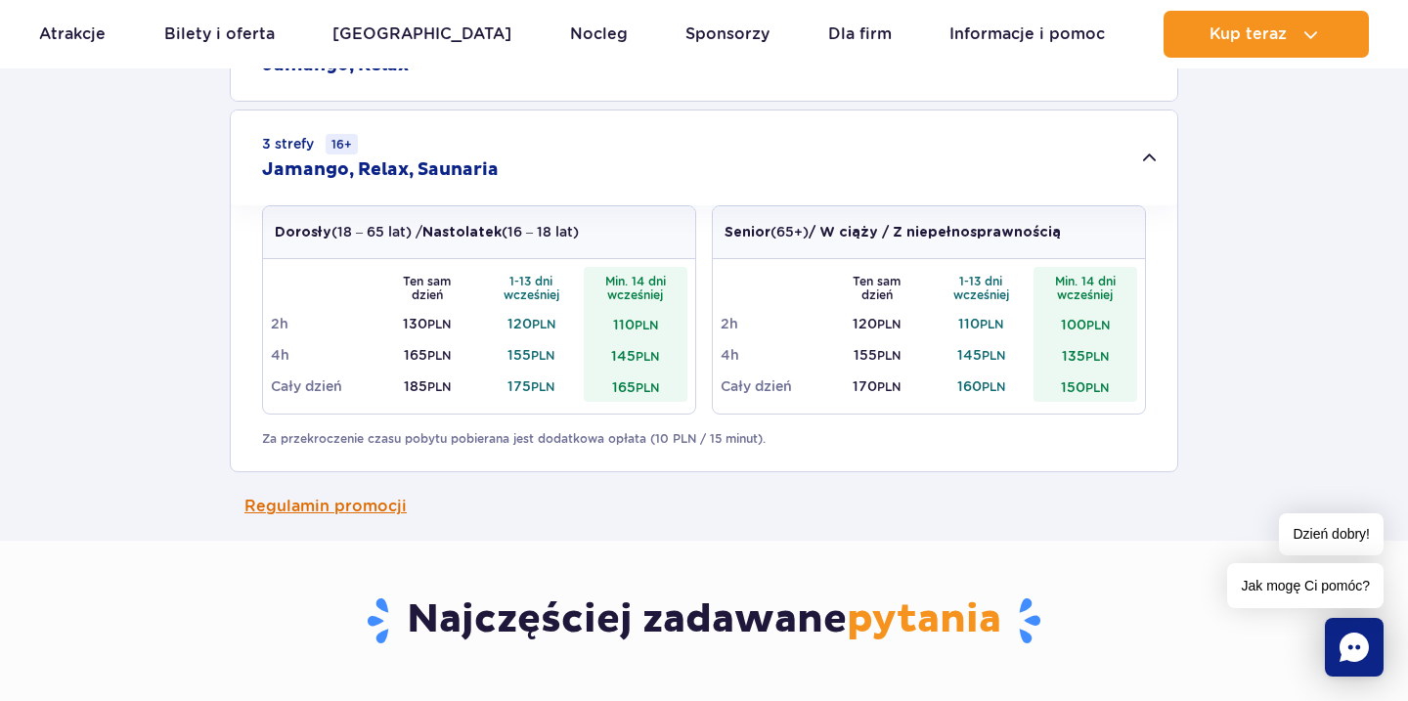
scroll to position [625, 0]
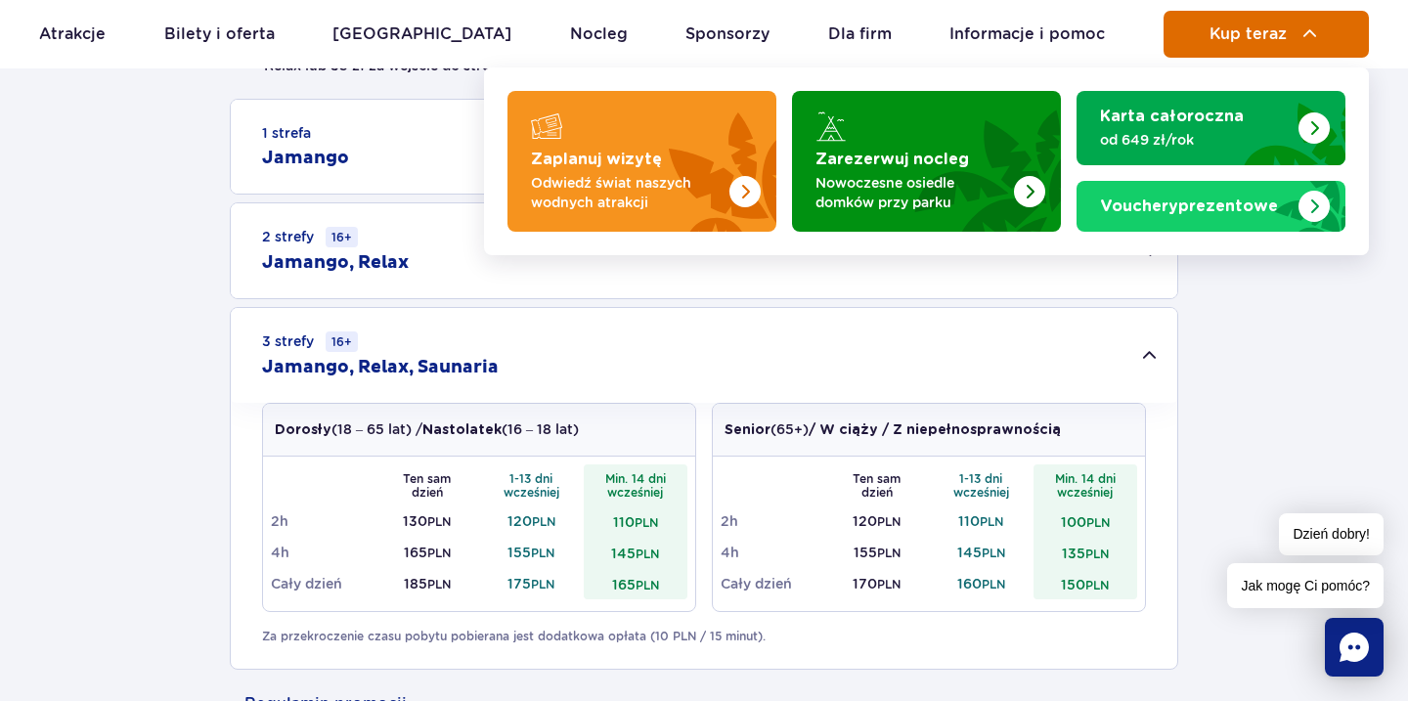
click at [1229, 45] on button "Kup teraz" at bounding box center [1265, 34] width 205 height 47
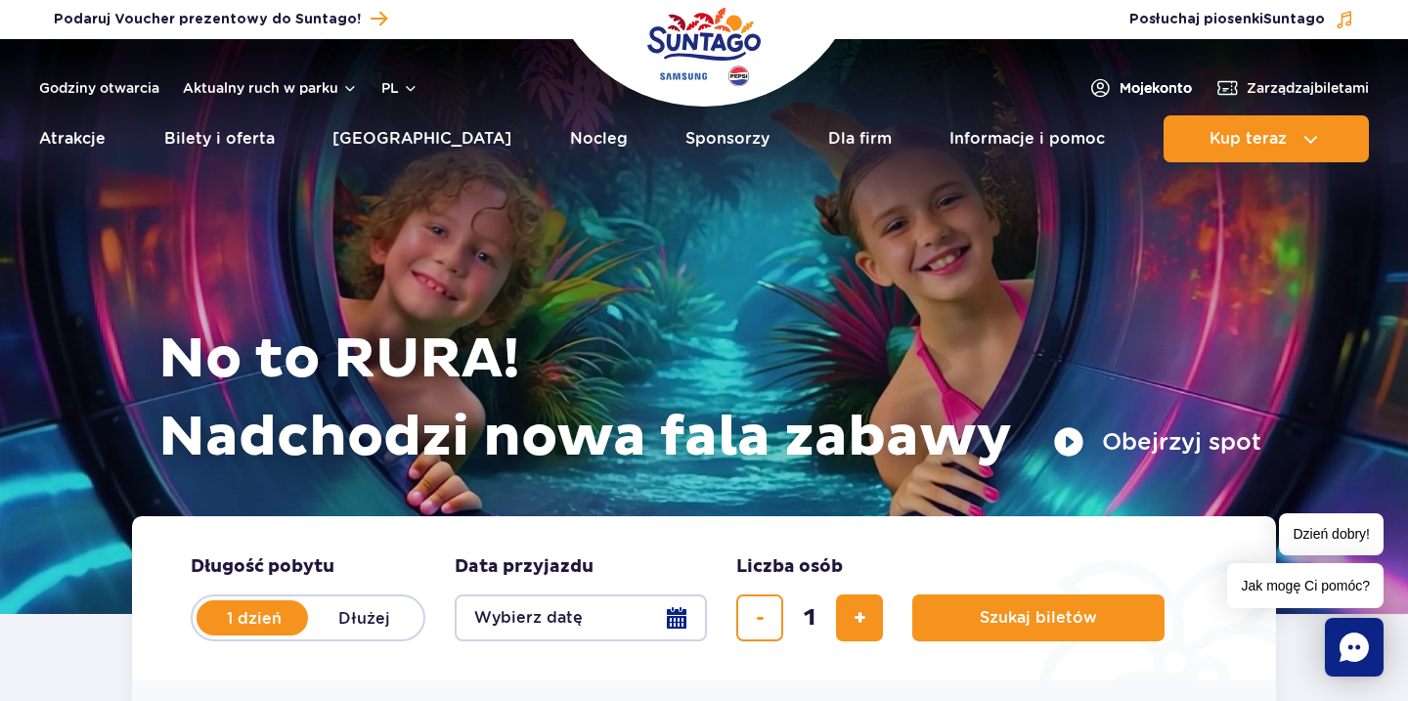
click at [1150, 89] on span "Moje konto" at bounding box center [1155, 88] width 72 height 20
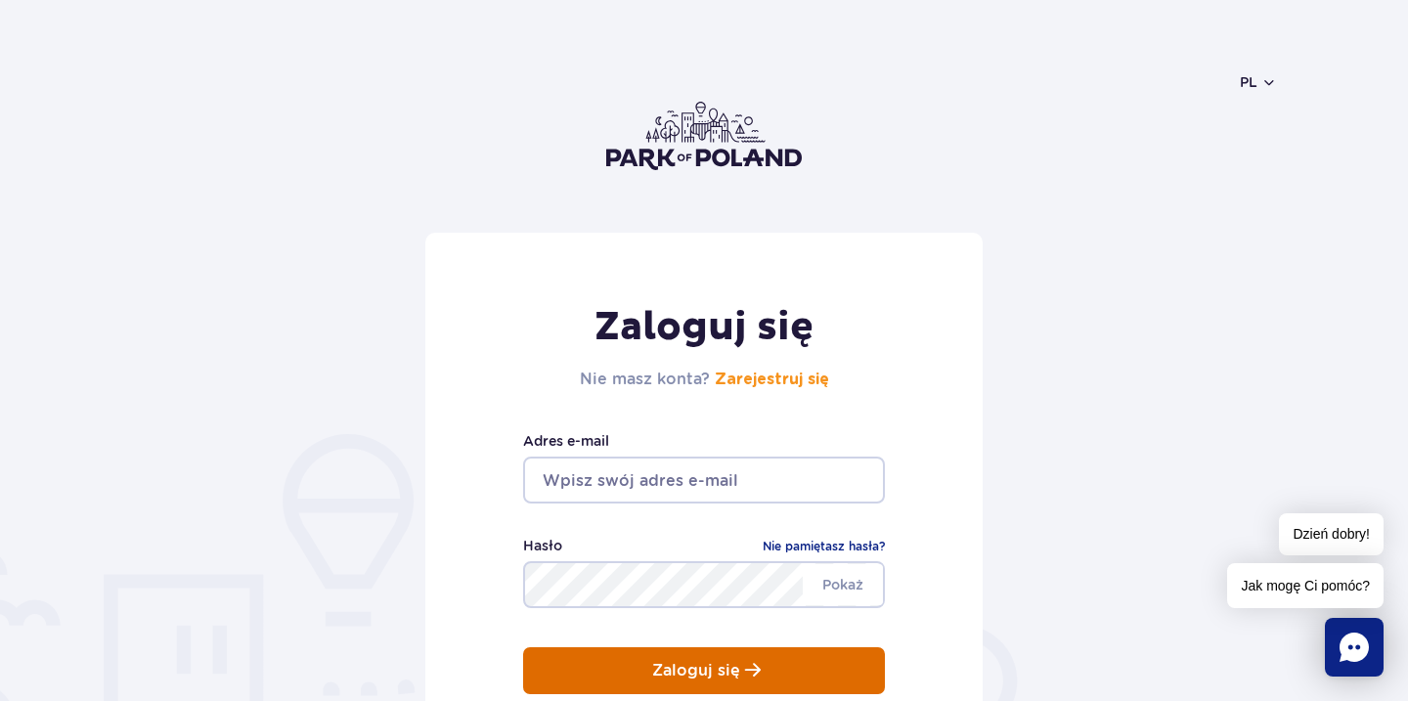
type input "[EMAIL_ADDRESS][DOMAIN_NAME]"
click at [649, 663] on button "Zaloguj się" at bounding box center [704, 670] width 362 height 47
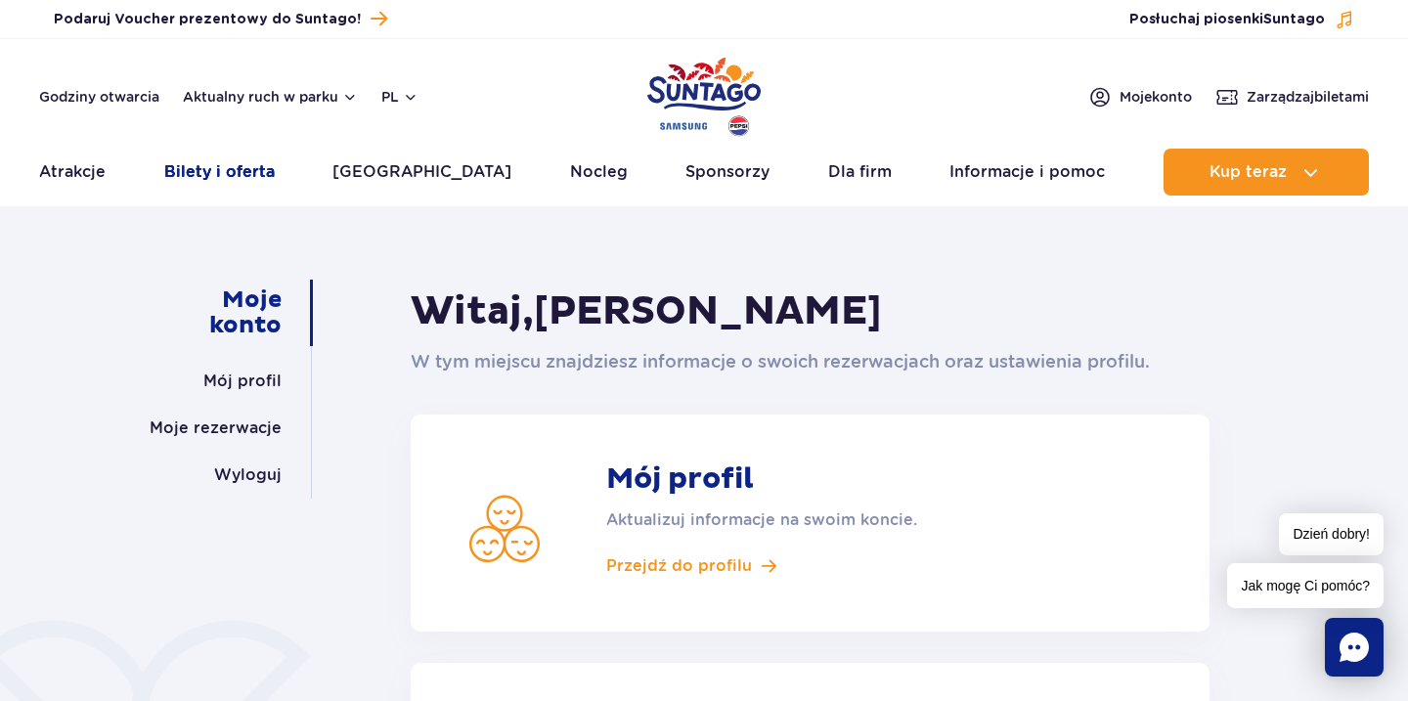
click at [216, 173] on link "Bilety i oferta" at bounding box center [219, 172] width 110 height 47
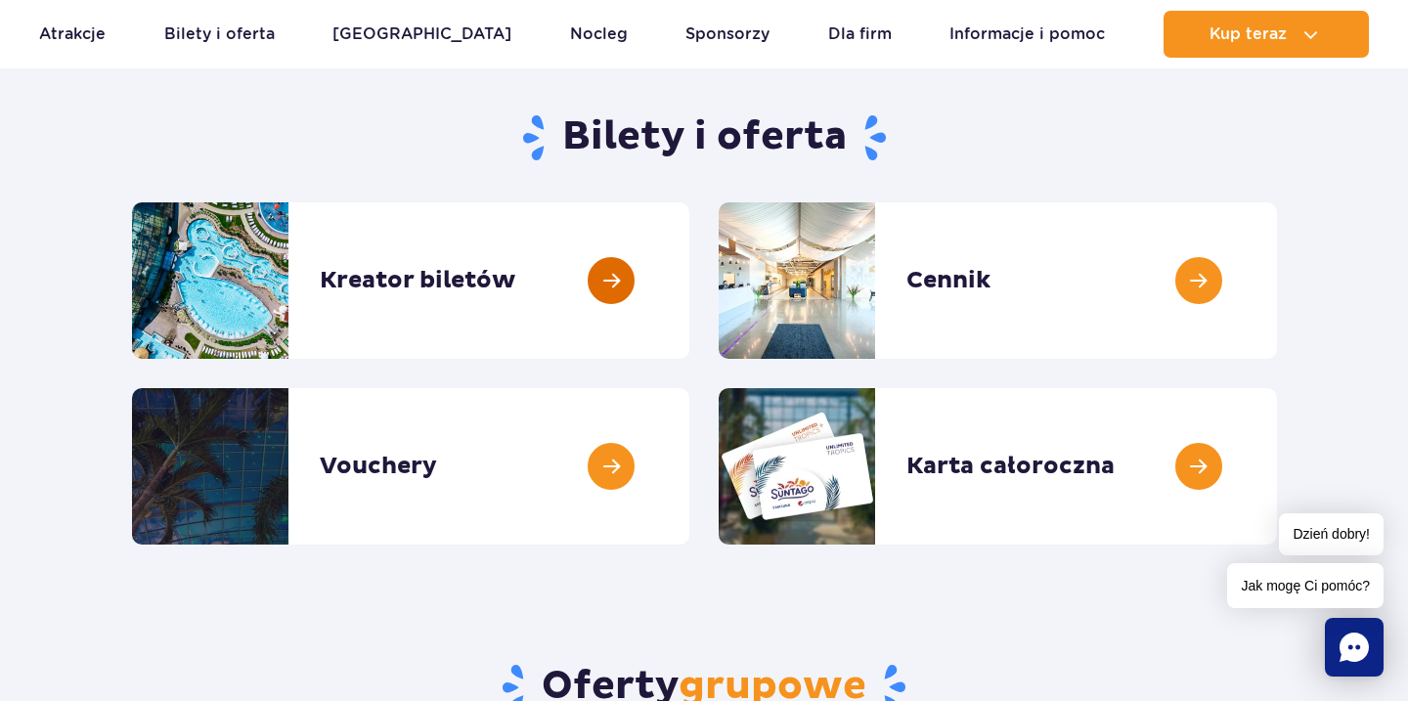
scroll to position [185, 0]
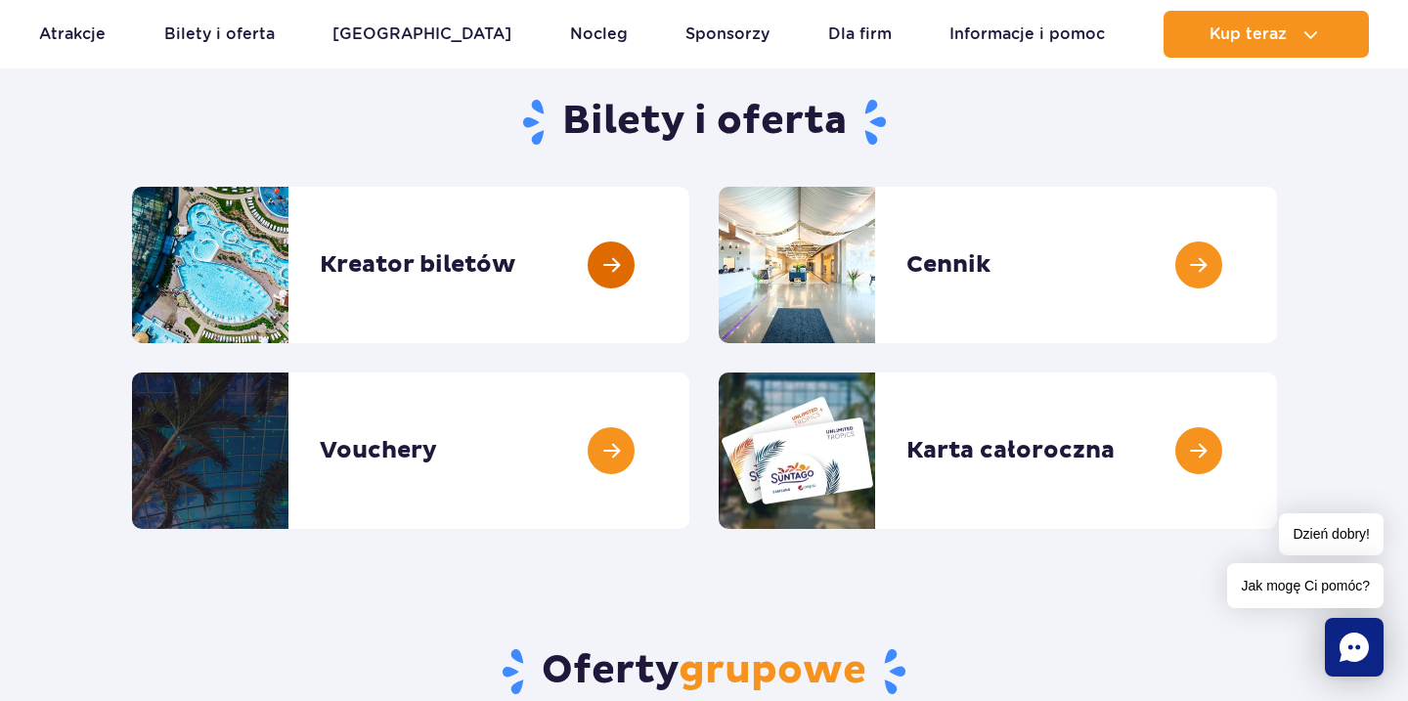
click at [689, 282] on link at bounding box center [689, 265] width 0 height 156
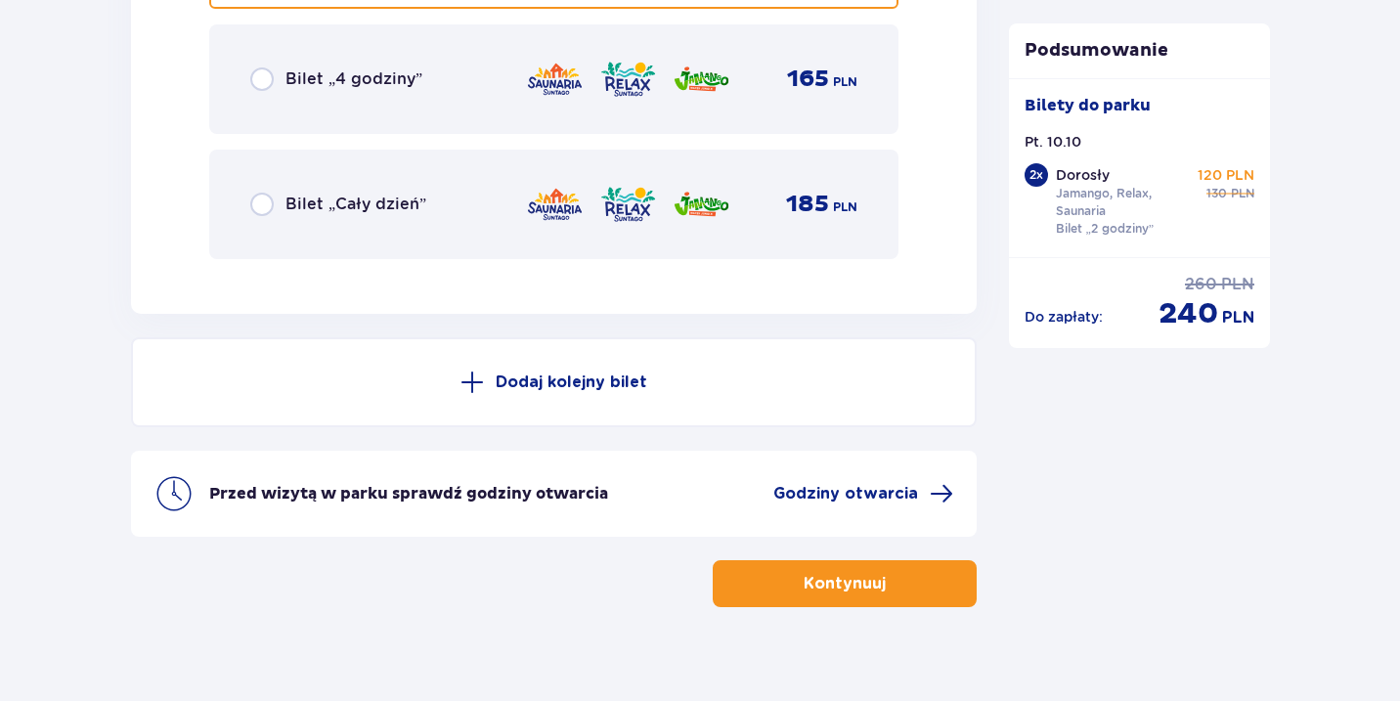
scroll to position [3513, 0]
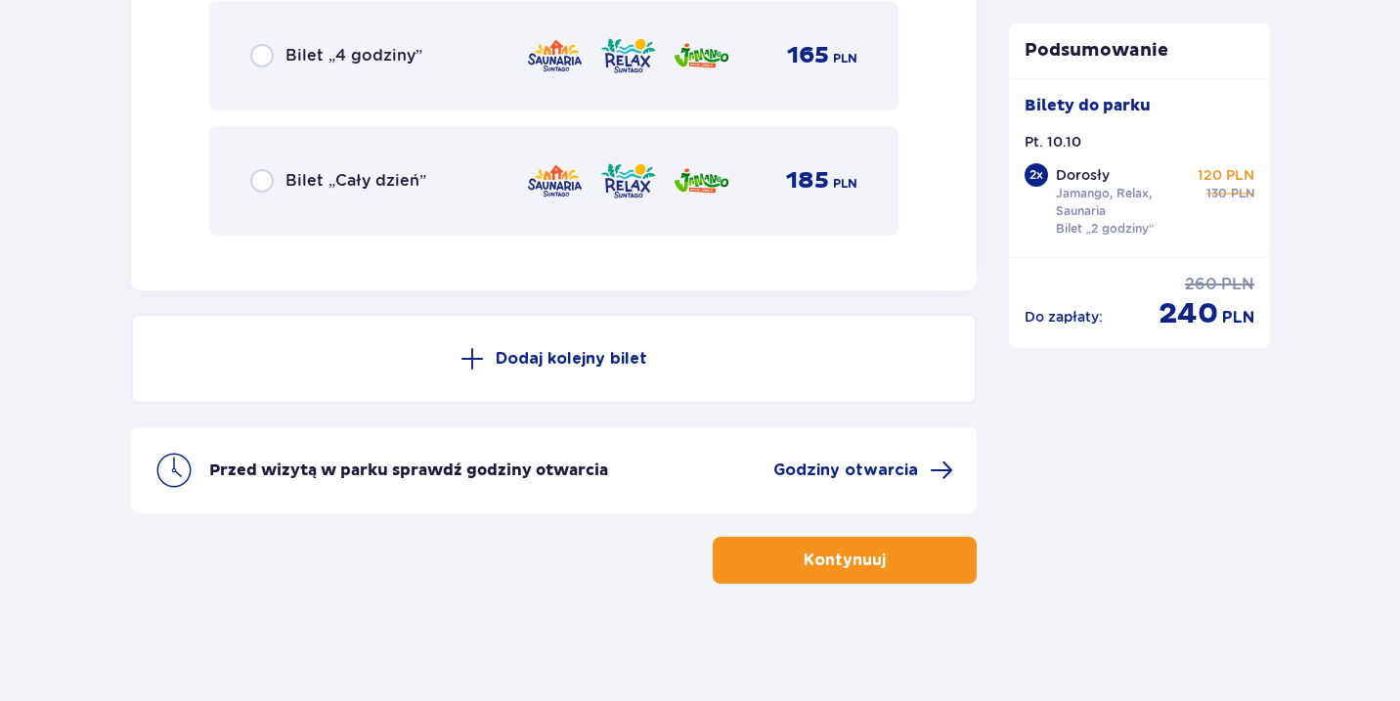
click at [867, 554] on p "Kontynuuj" at bounding box center [845, 560] width 82 height 22
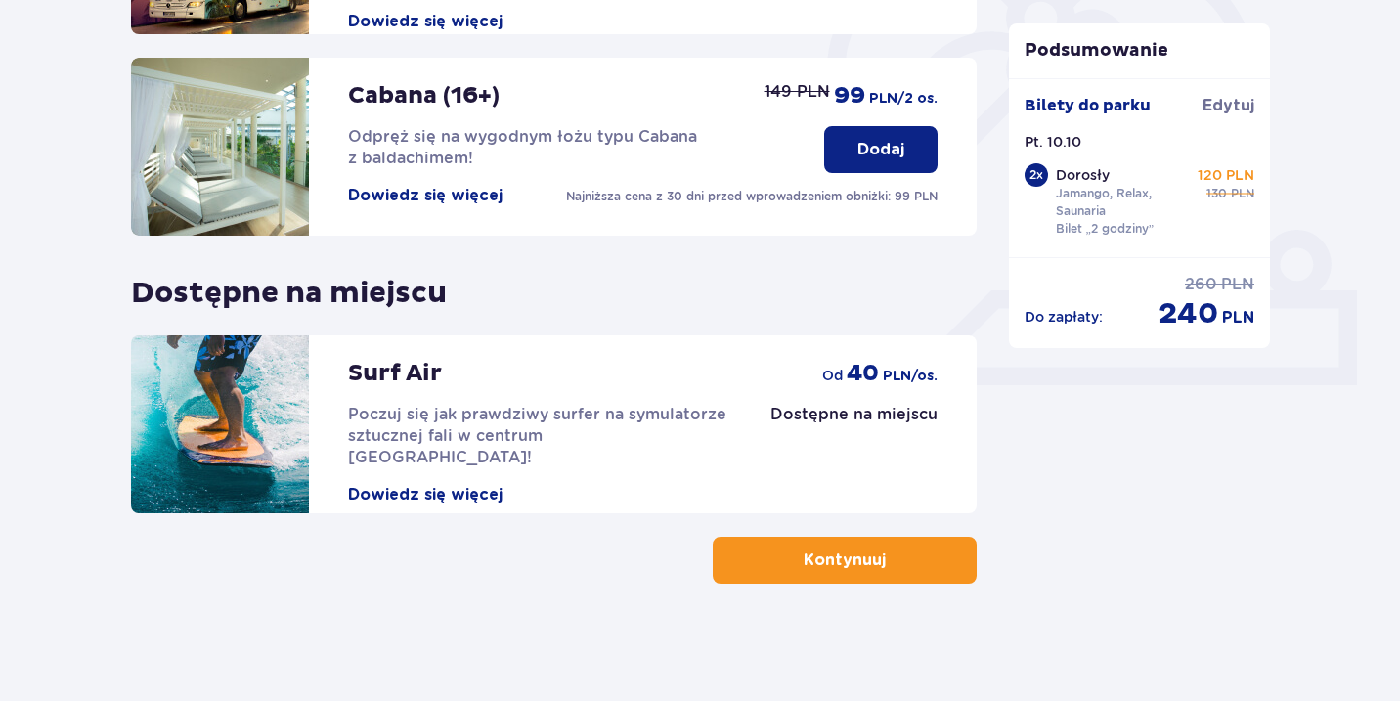
click at [840, 580] on button "Kontynuuj" at bounding box center [845, 560] width 264 height 47
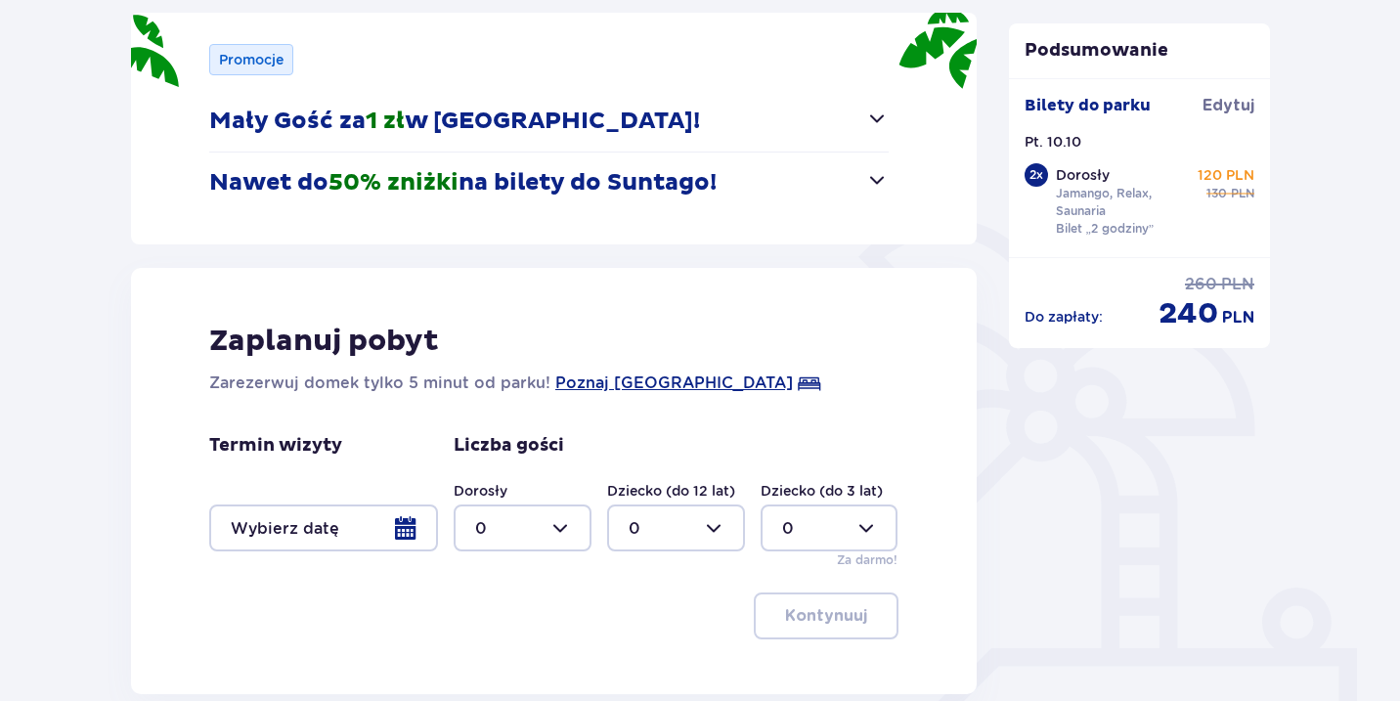
scroll to position [448, 0]
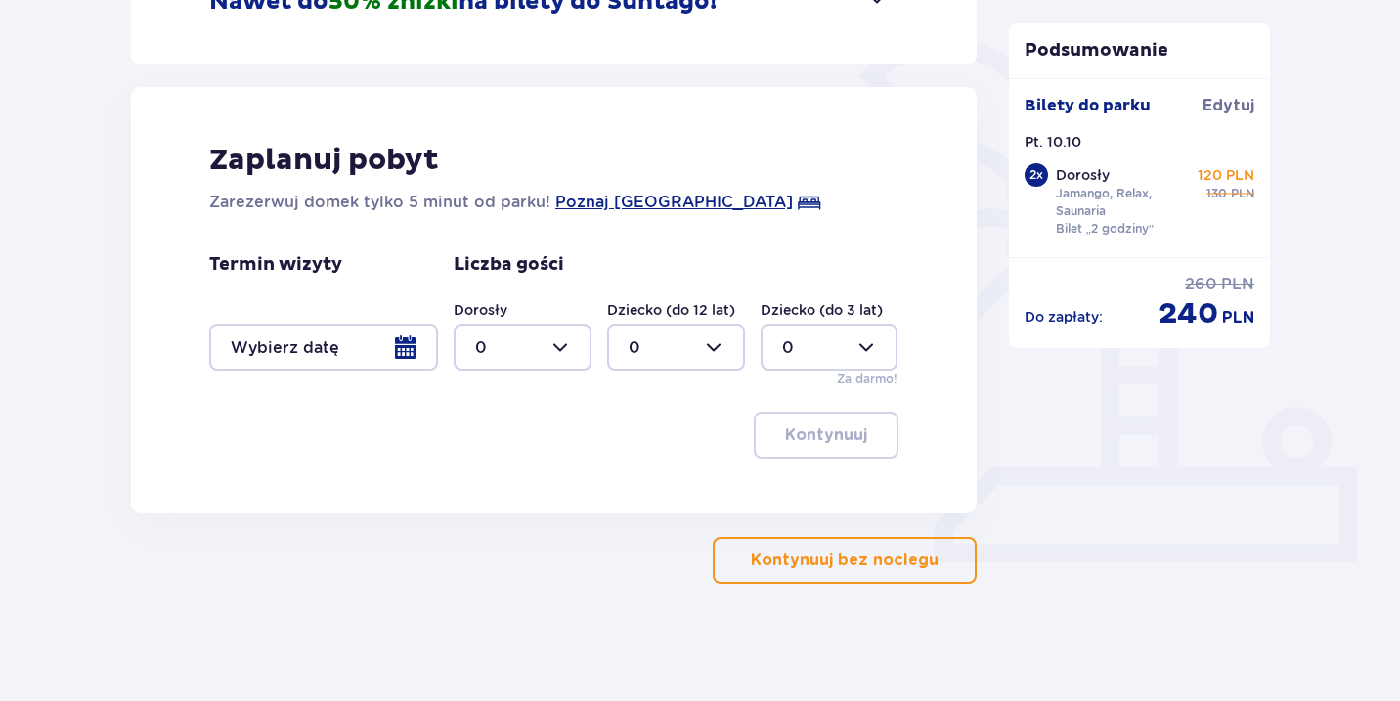
click at [791, 556] on p "Kontynuuj bez noclegu" at bounding box center [845, 560] width 188 height 22
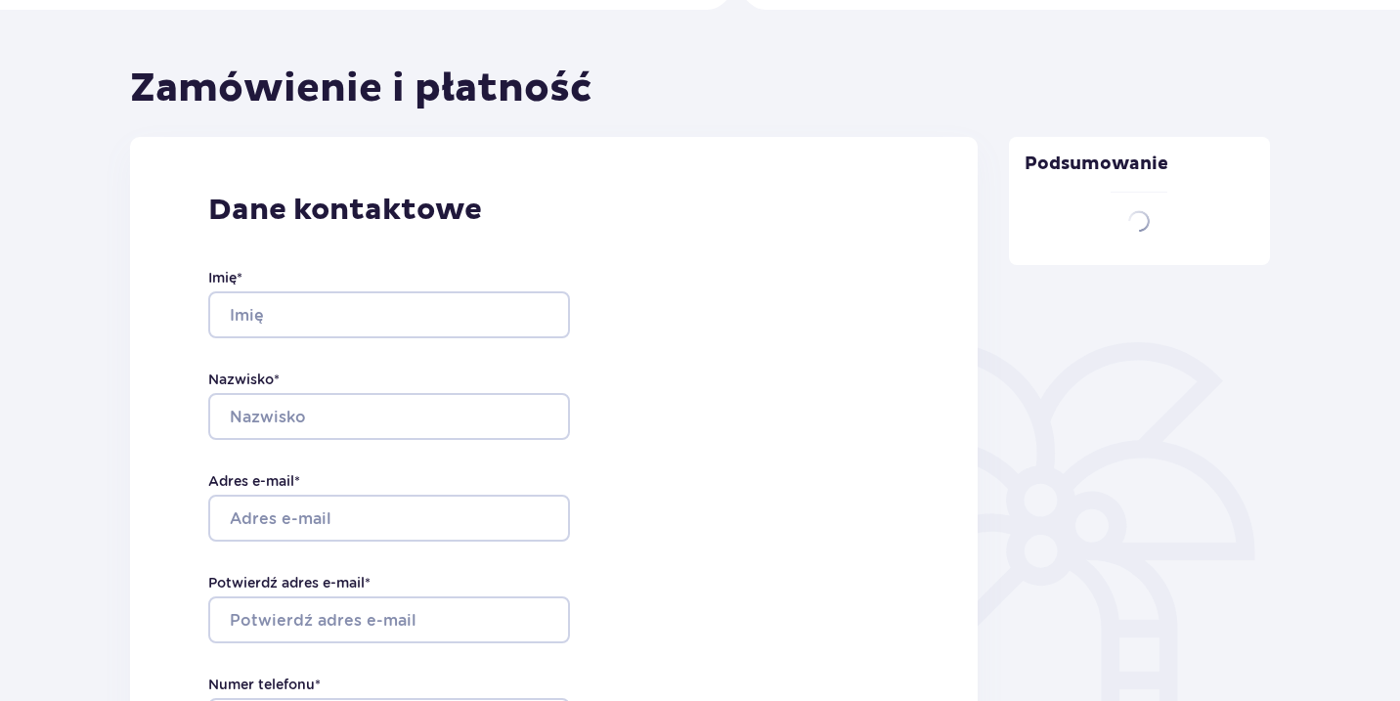
type input "Dominika"
type input "[PERSON_NAME]"
type input "[EMAIL_ADDRESS][DOMAIN_NAME]"
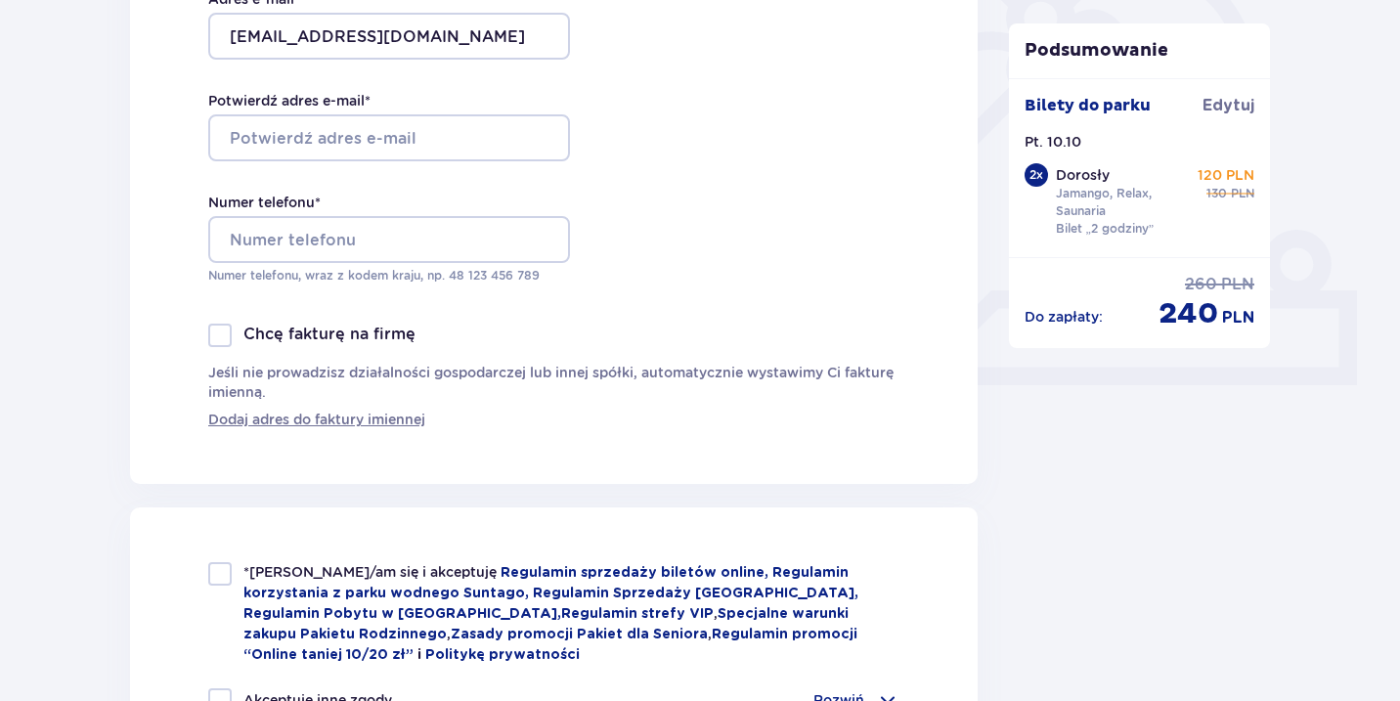
scroll to position [629, 0]
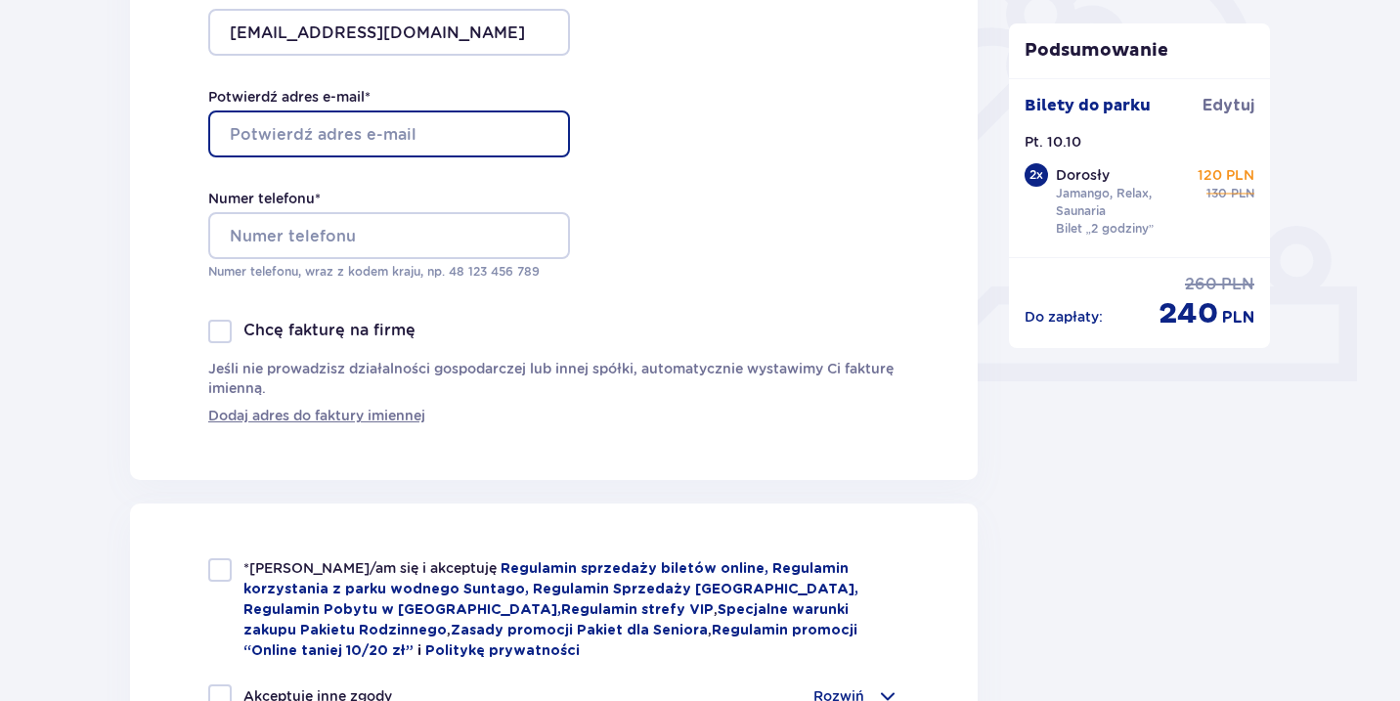
click at [298, 139] on input "Potwierdź adres e-mail *" at bounding box center [389, 133] width 362 height 47
type input "[EMAIL_ADDRESS][DOMAIN_NAME]"
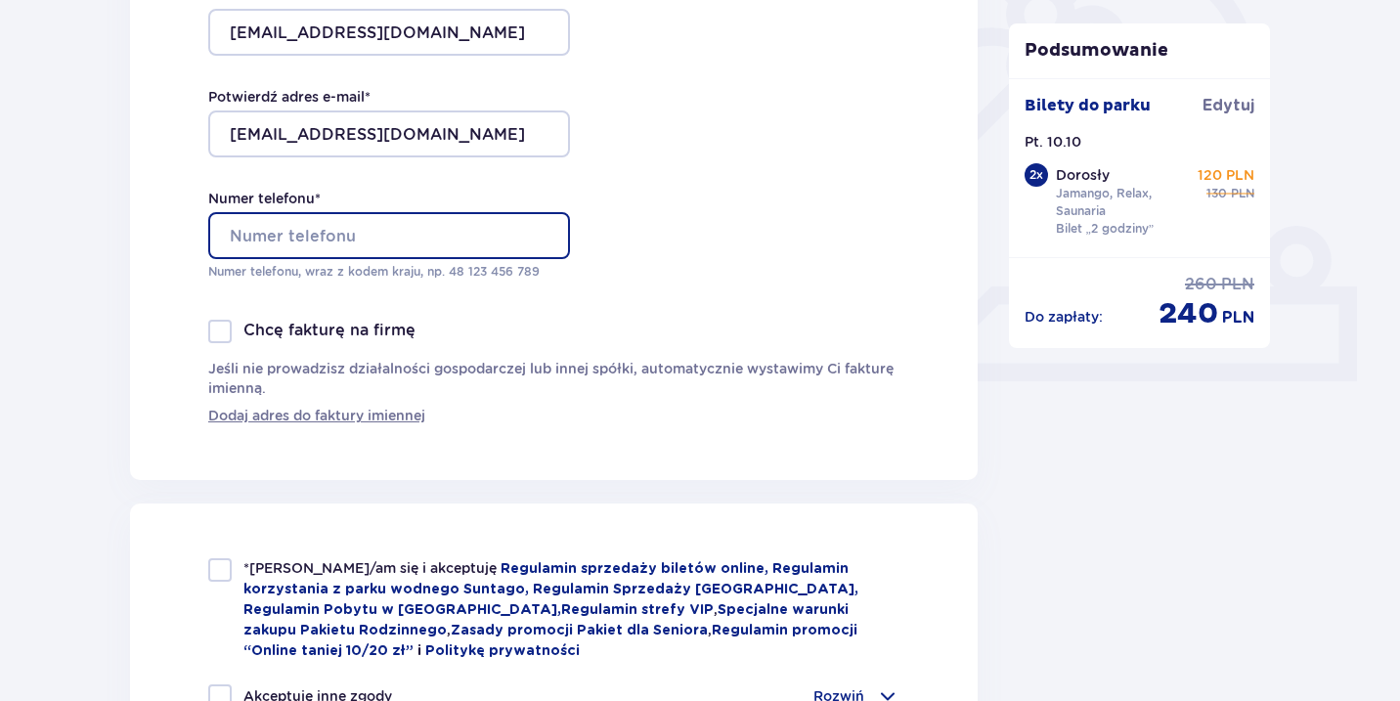
type input "691715154"
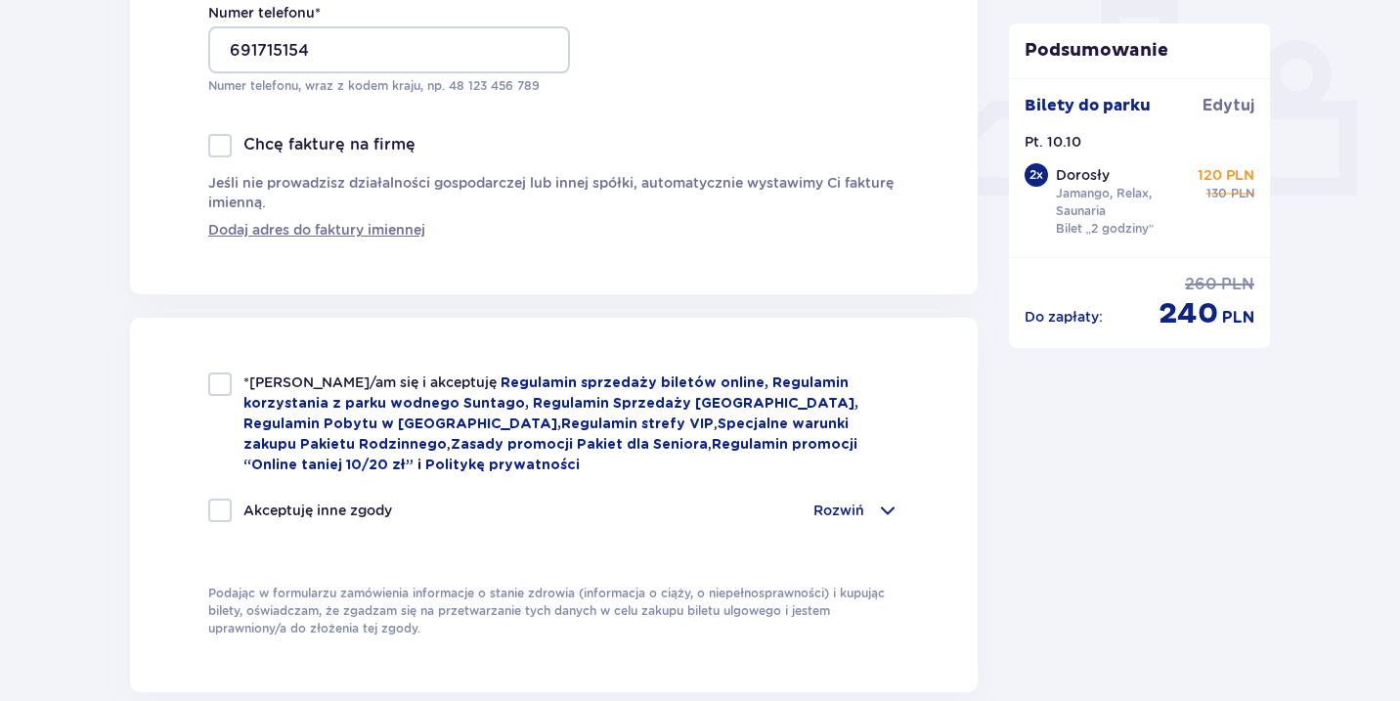
scroll to position [820, 0]
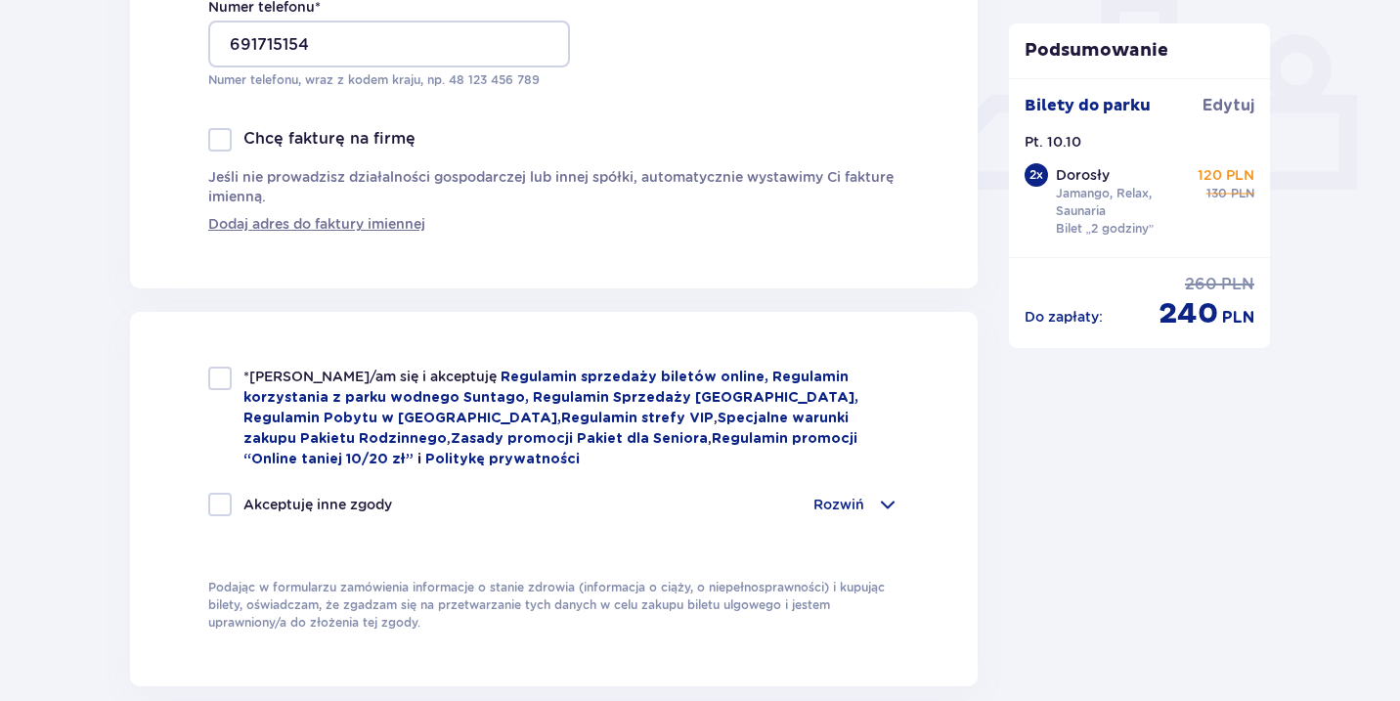
click at [208, 379] on div at bounding box center [219, 378] width 23 height 23
checkbox input "true"
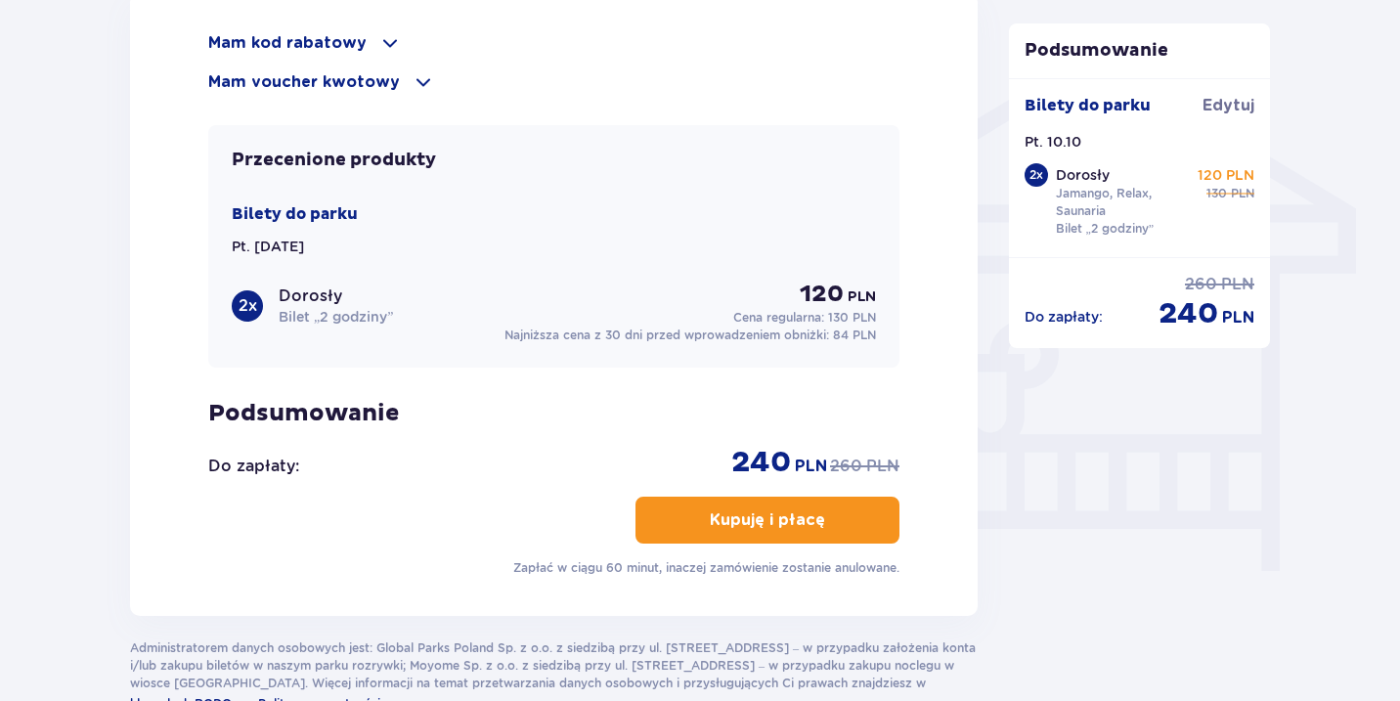
scroll to position [1583, 0]
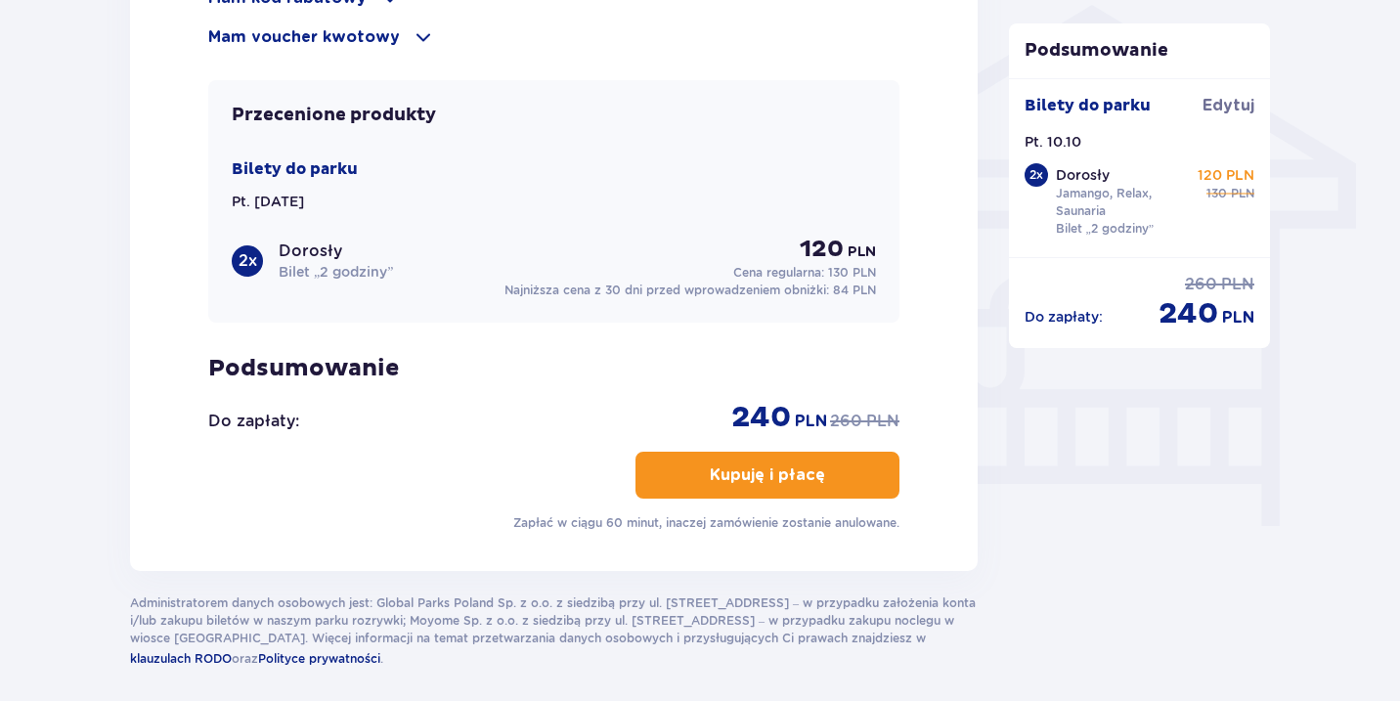
click at [776, 480] on p "Kupuję i płacę" at bounding box center [767, 475] width 115 height 22
